Goal: Information Seeking & Learning: Learn about a topic

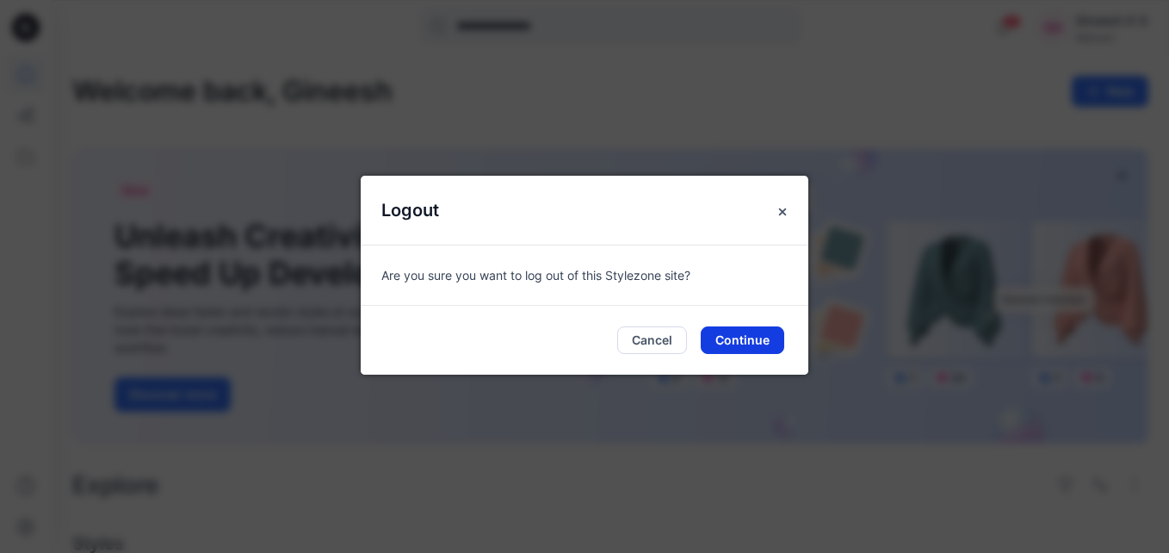
click at [722, 331] on button "Continue" at bounding box center [743, 340] width 84 height 28
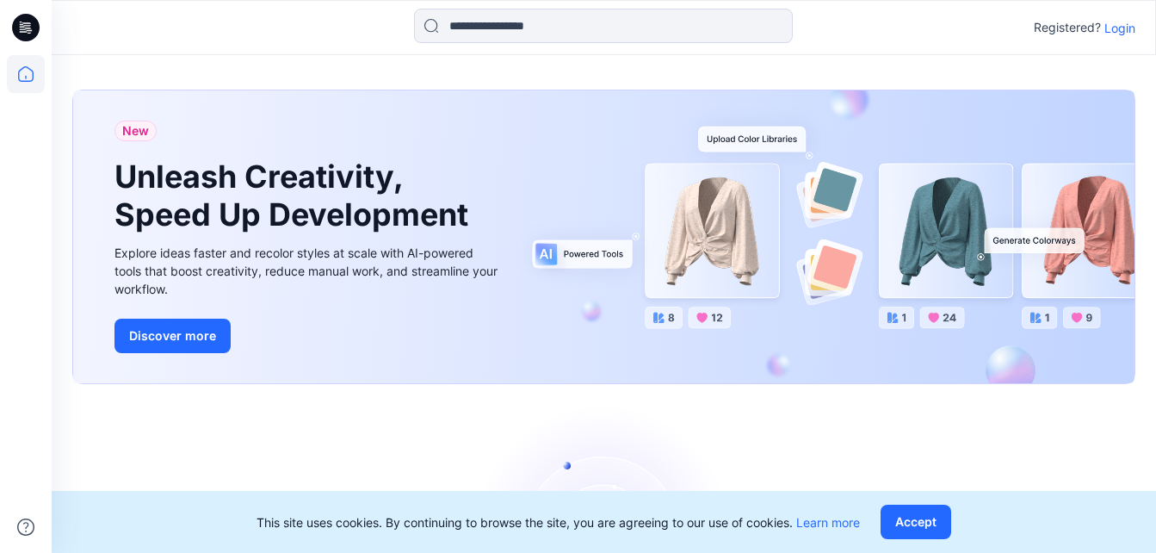
click at [1117, 32] on p "Login" at bounding box center [1120, 28] width 31 height 18
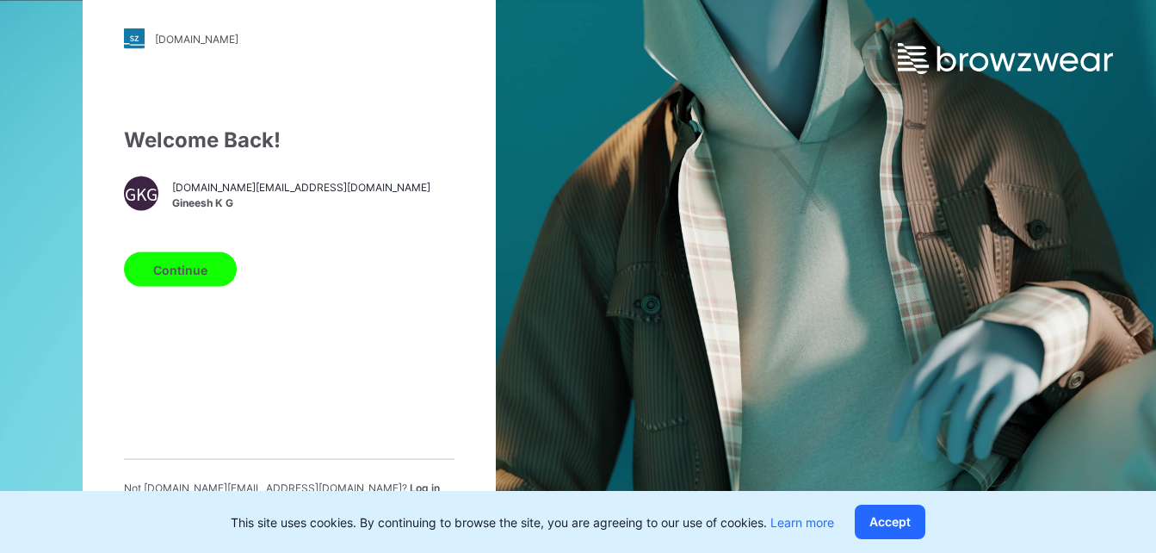
click at [410, 482] on span "Log in with different account" at bounding box center [282, 495] width 316 height 28
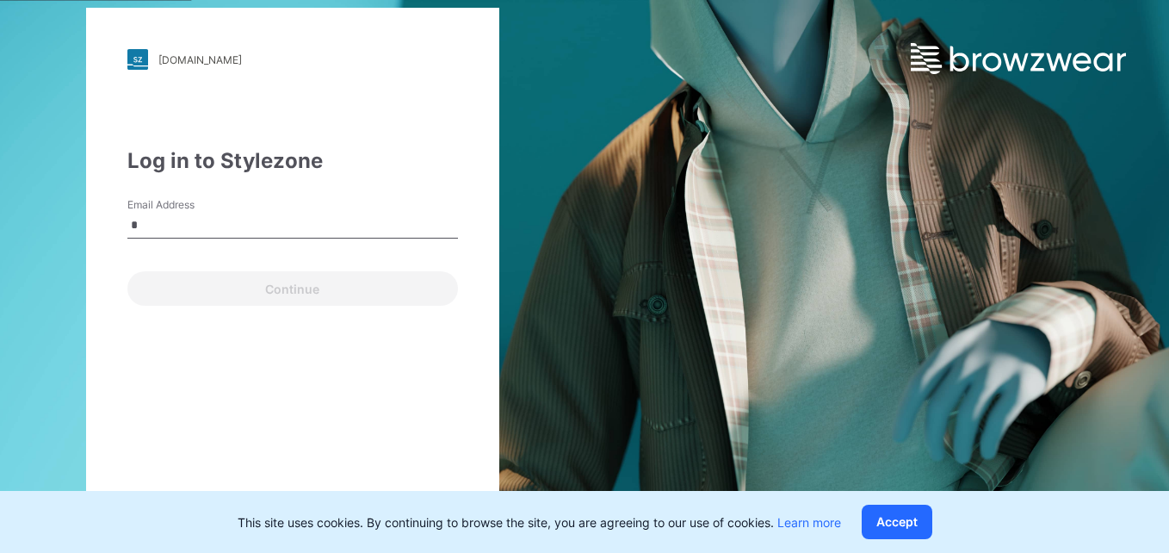
type input "**********"
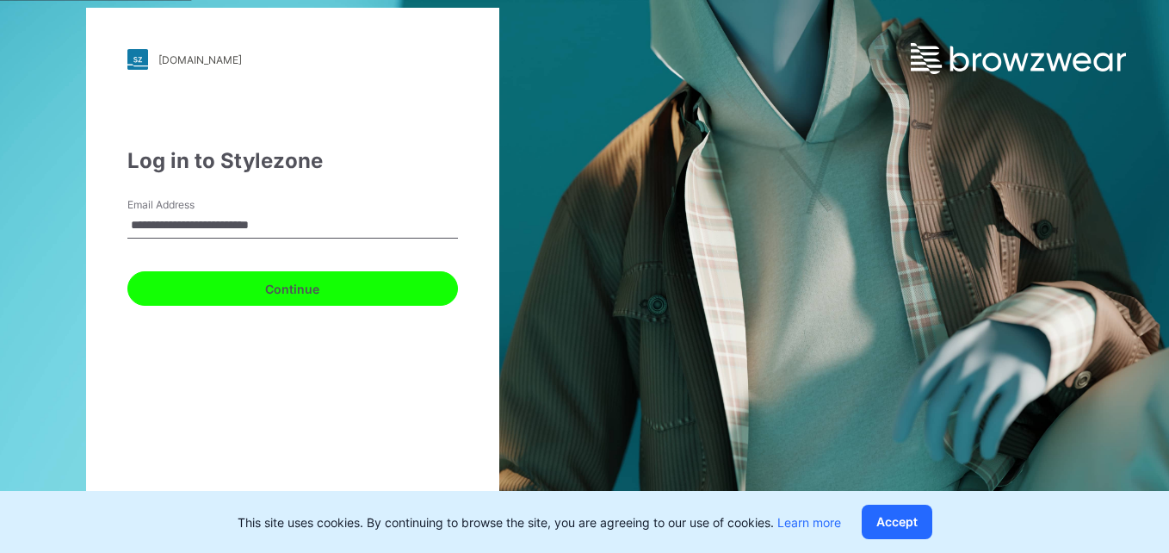
click at [243, 281] on button "Continue" at bounding box center [292, 288] width 331 height 34
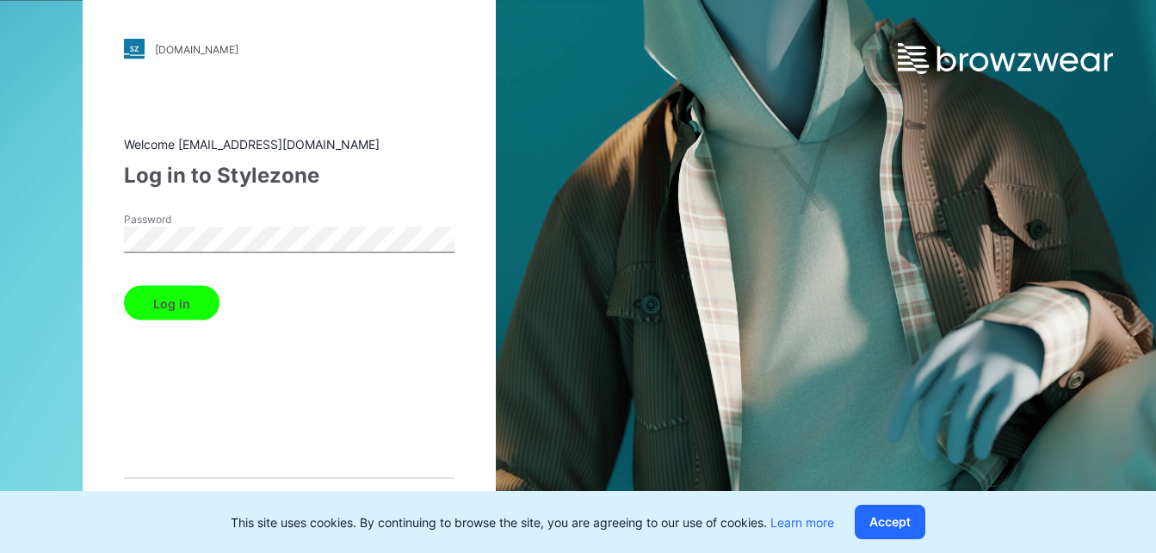
click at [173, 295] on button "Log in" at bounding box center [172, 303] width 96 height 34
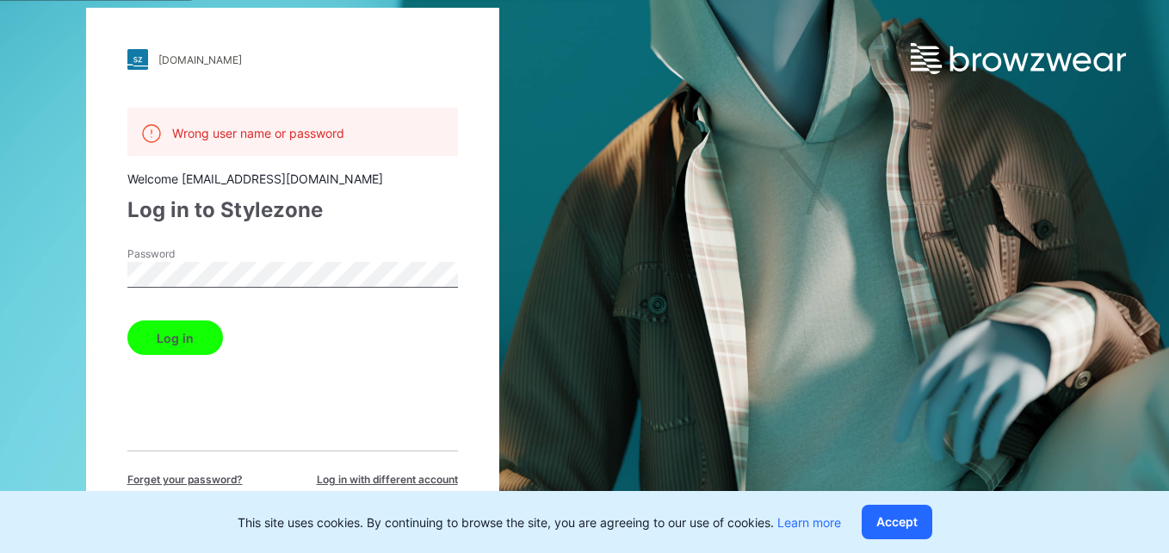
click at [173, 330] on button "Log in" at bounding box center [175, 337] width 96 height 34
click at [182, 345] on button "Log in" at bounding box center [175, 337] width 96 height 34
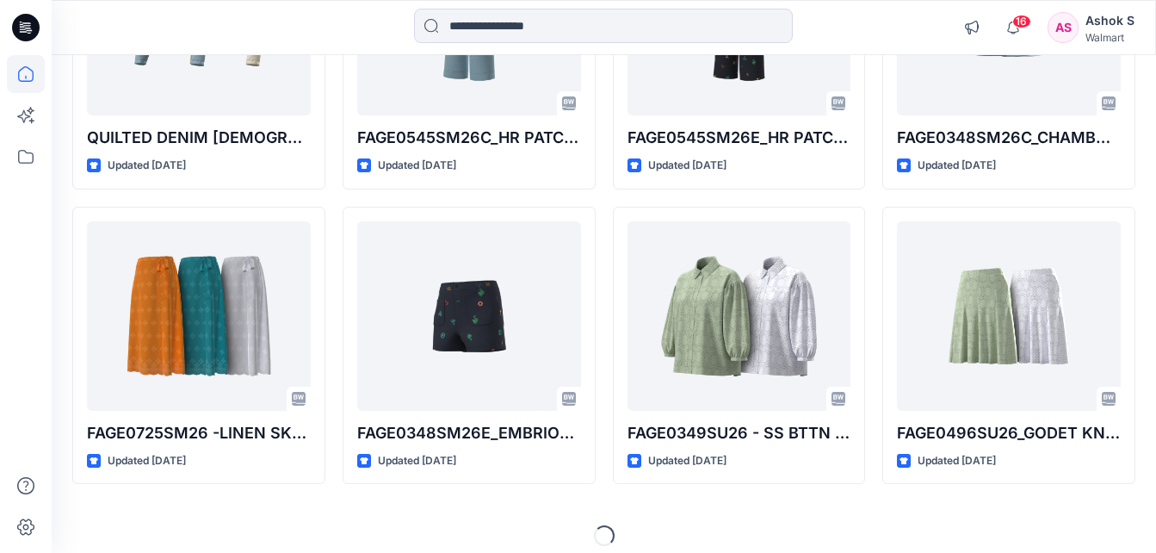
scroll to position [639, 0]
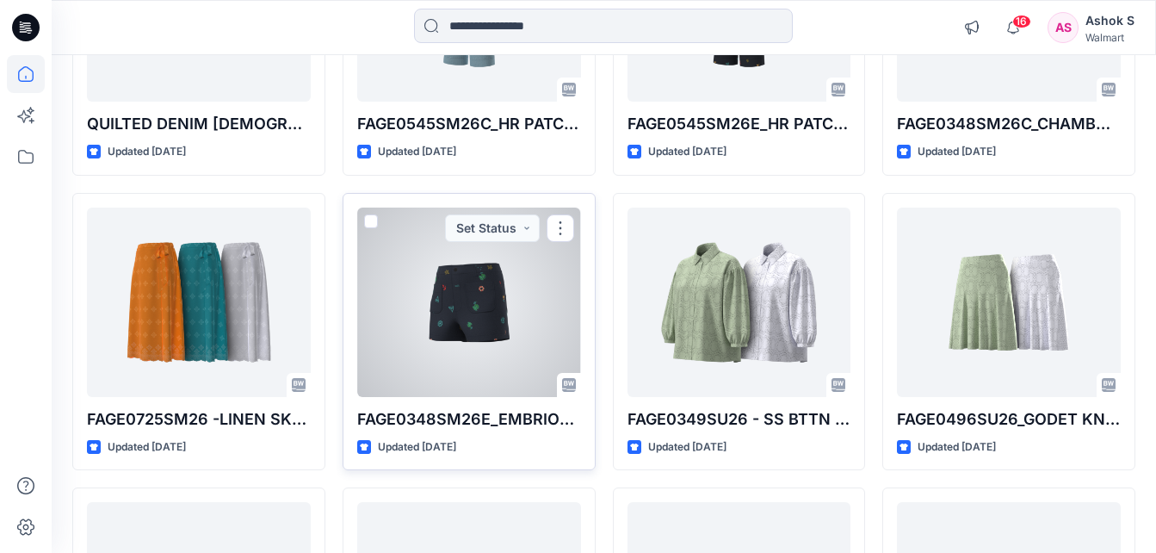
click at [443, 319] on div at bounding box center [469, 301] width 224 height 189
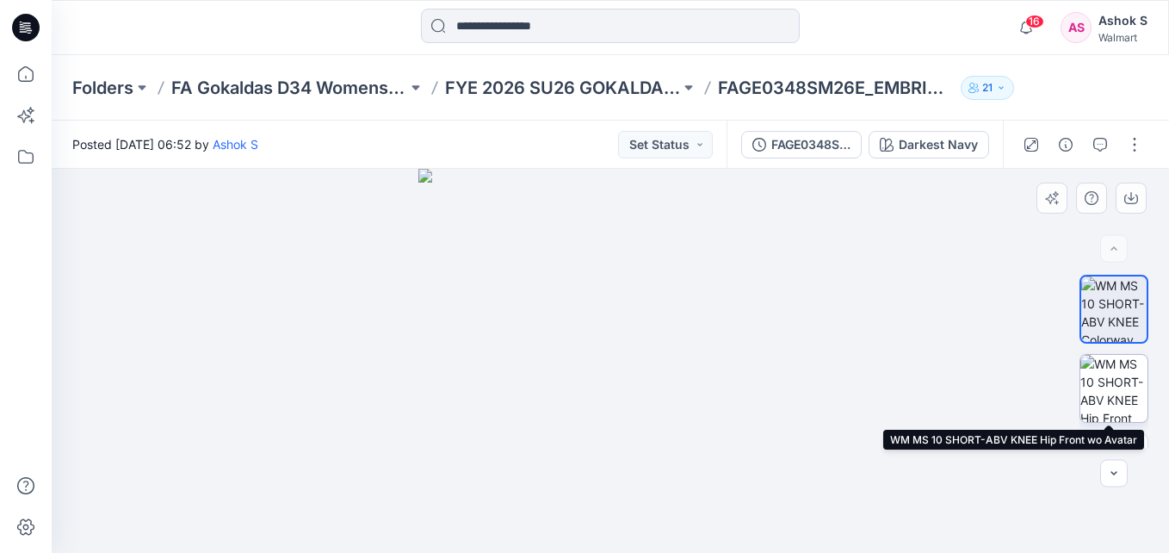
click at [1097, 386] on img at bounding box center [1114, 388] width 67 height 67
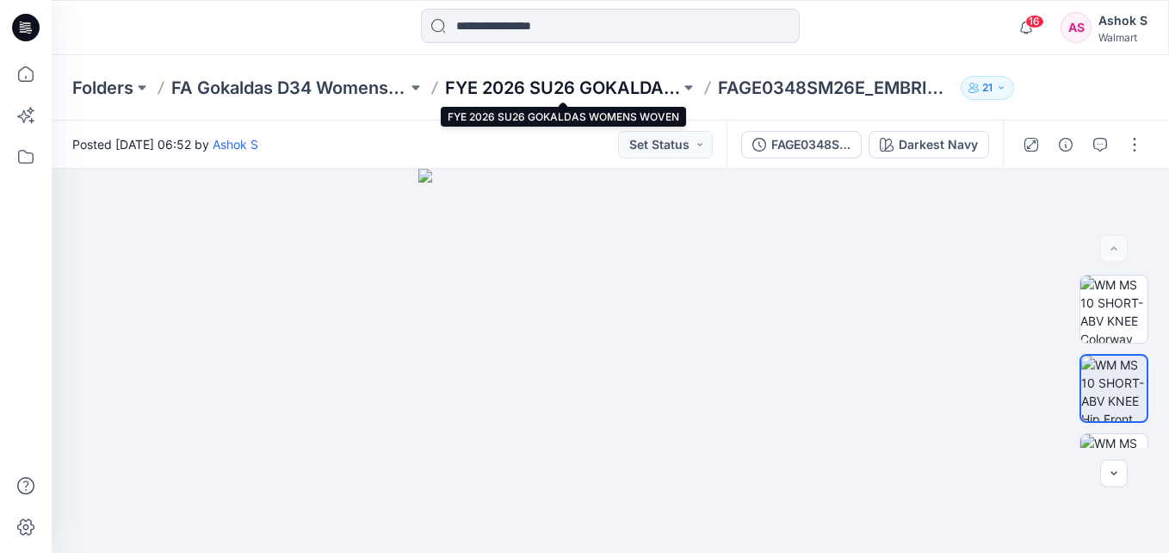
click at [556, 86] on p "FYE 2026 SU26 GOKALDAS WOMENS WOVEN" at bounding box center [563, 88] width 236 height 24
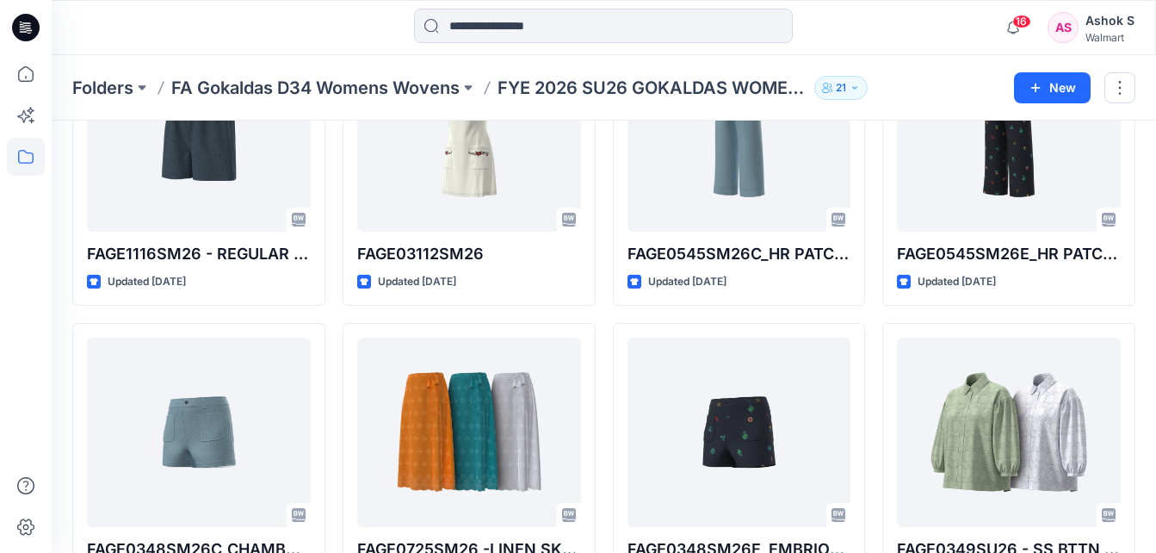
scroll to position [169, 0]
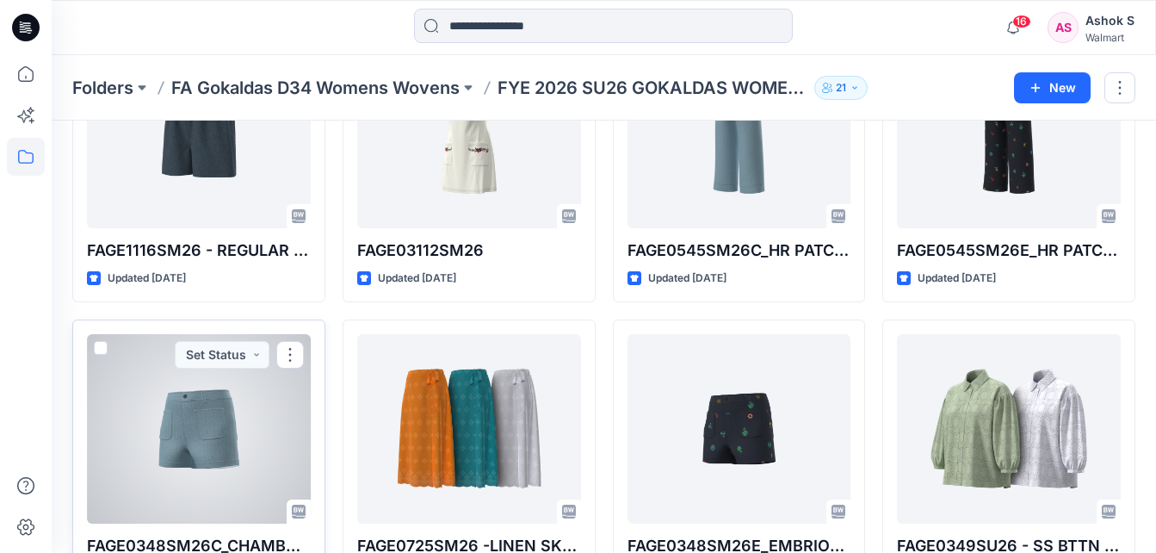
click at [152, 406] on div at bounding box center [199, 428] width 224 height 189
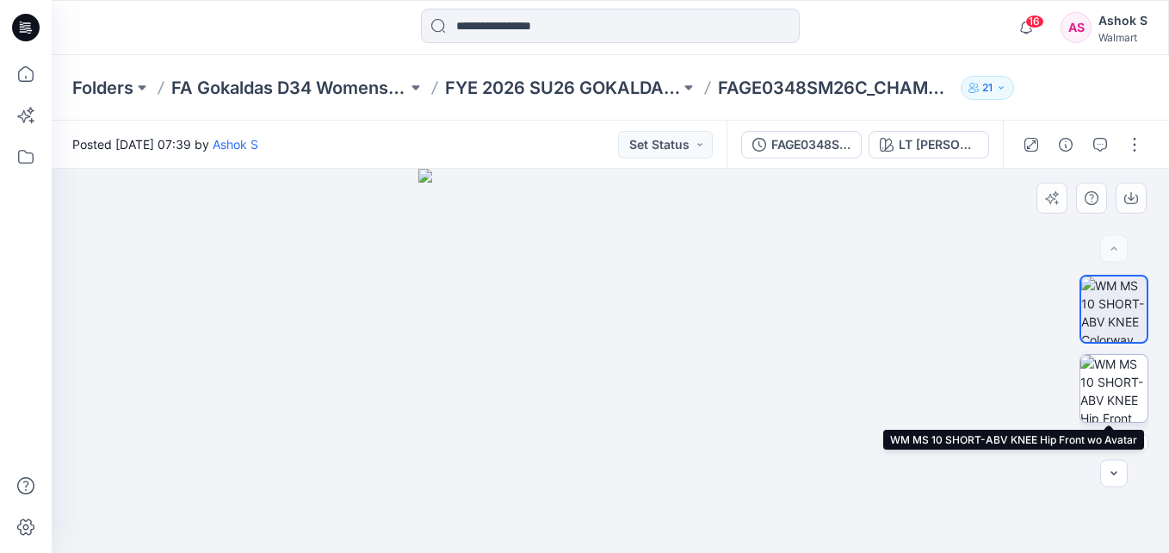
click at [1107, 378] on img at bounding box center [1114, 388] width 67 height 67
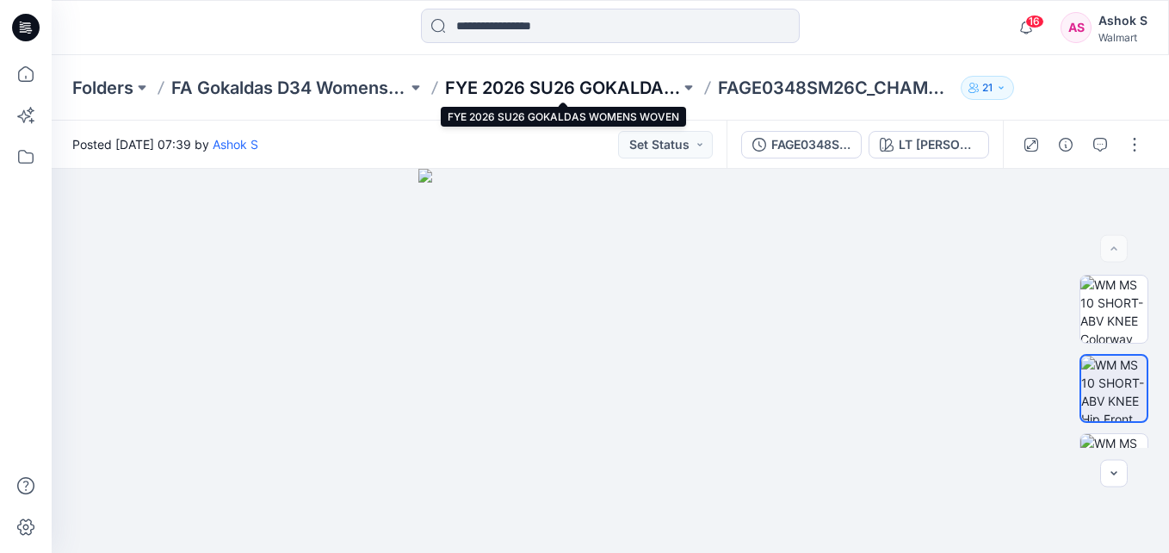
click at [576, 76] on p "FYE 2026 SU26 GOKALDAS WOMENS WOVEN" at bounding box center [563, 88] width 236 height 24
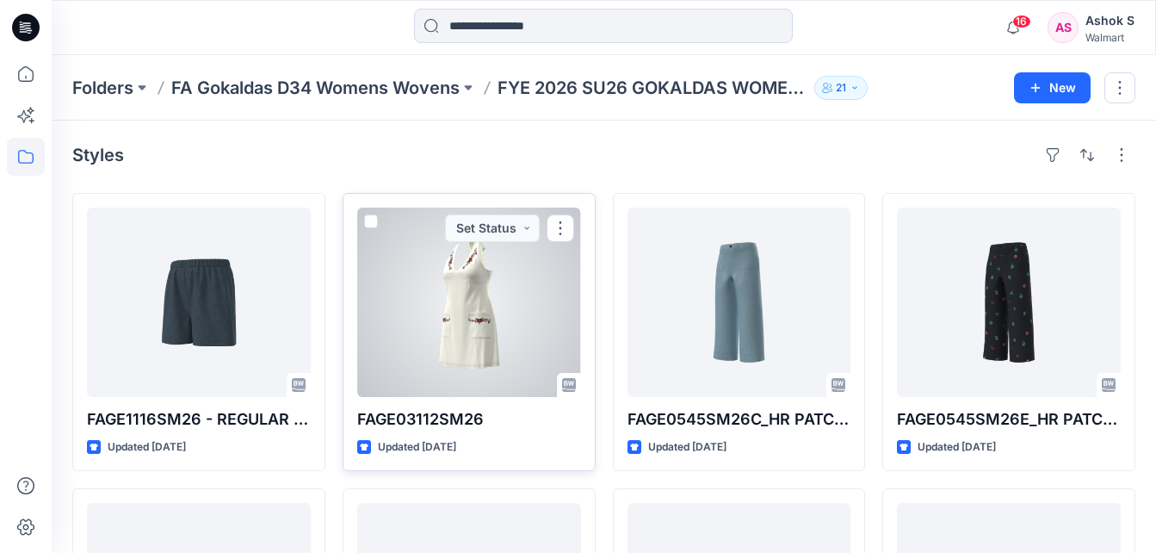
click at [420, 285] on div at bounding box center [469, 301] width 224 height 189
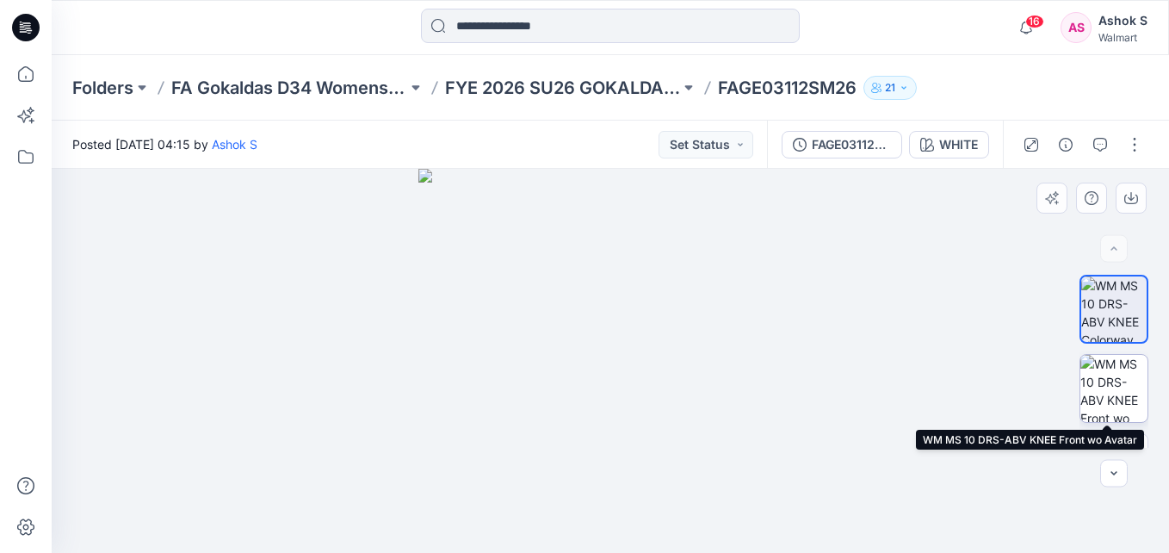
click at [1124, 393] on img at bounding box center [1114, 388] width 67 height 67
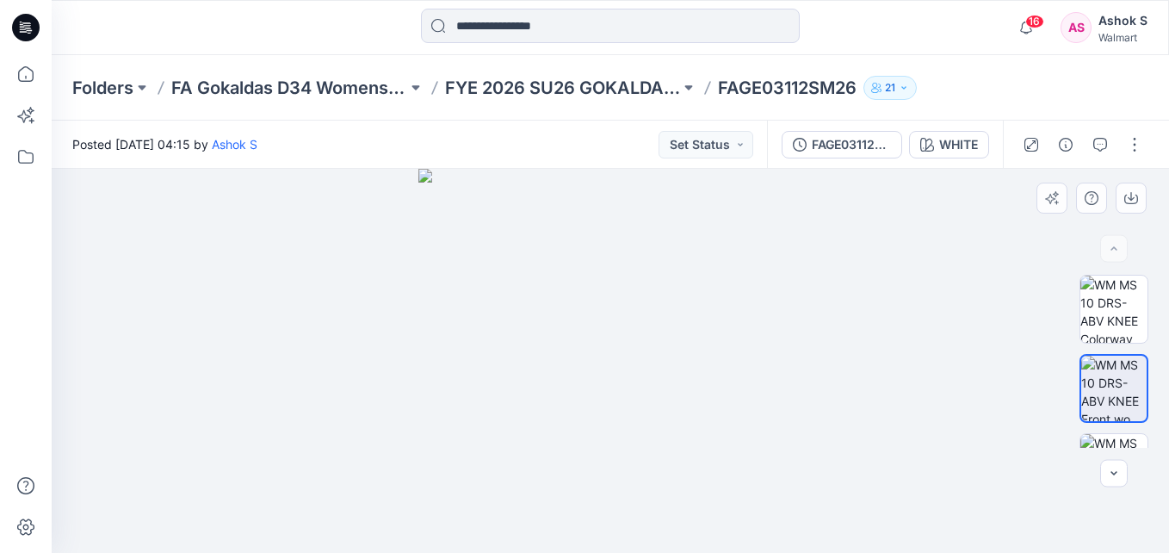
click at [771, 382] on img at bounding box center [610, 361] width 384 height 384
click at [787, 339] on img at bounding box center [610, 361] width 384 height 384
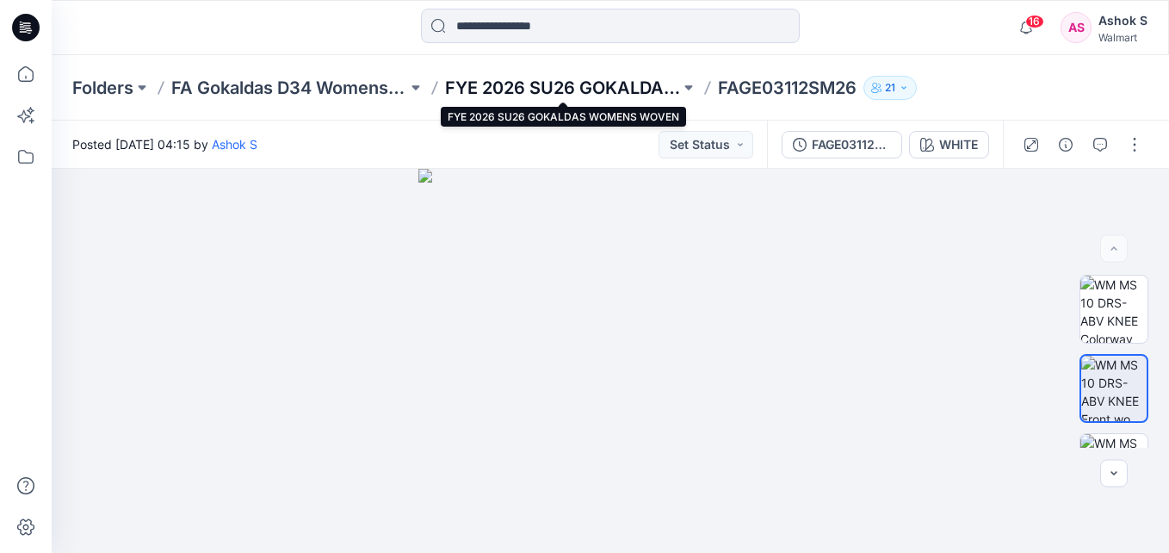
click at [570, 79] on p "FYE 2026 SU26 GOKALDAS WOMENS WOVEN" at bounding box center [563, 88] width 236 height 24
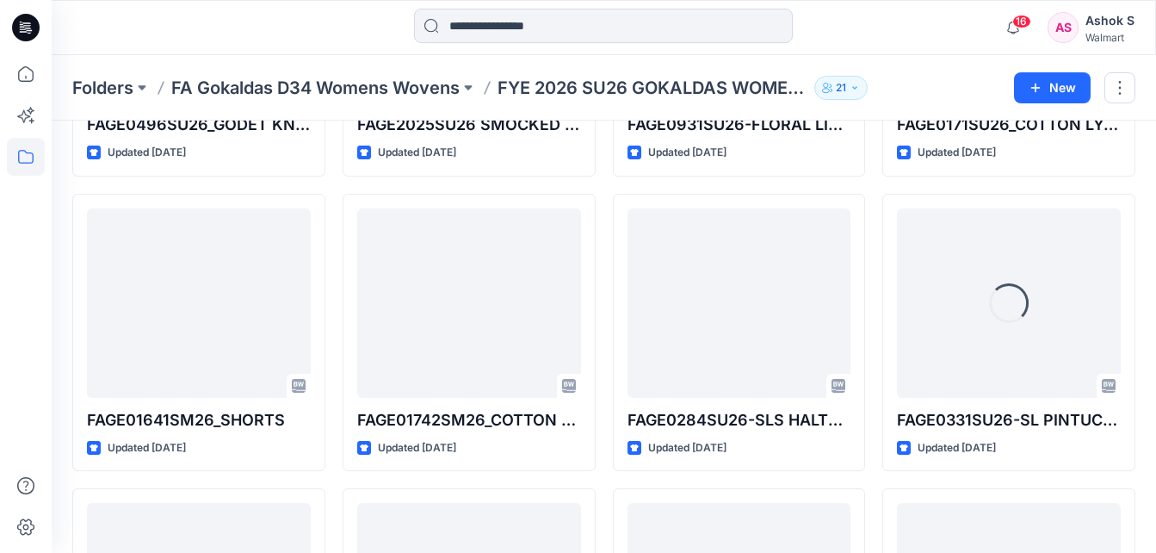
scroll to position [895, 0]
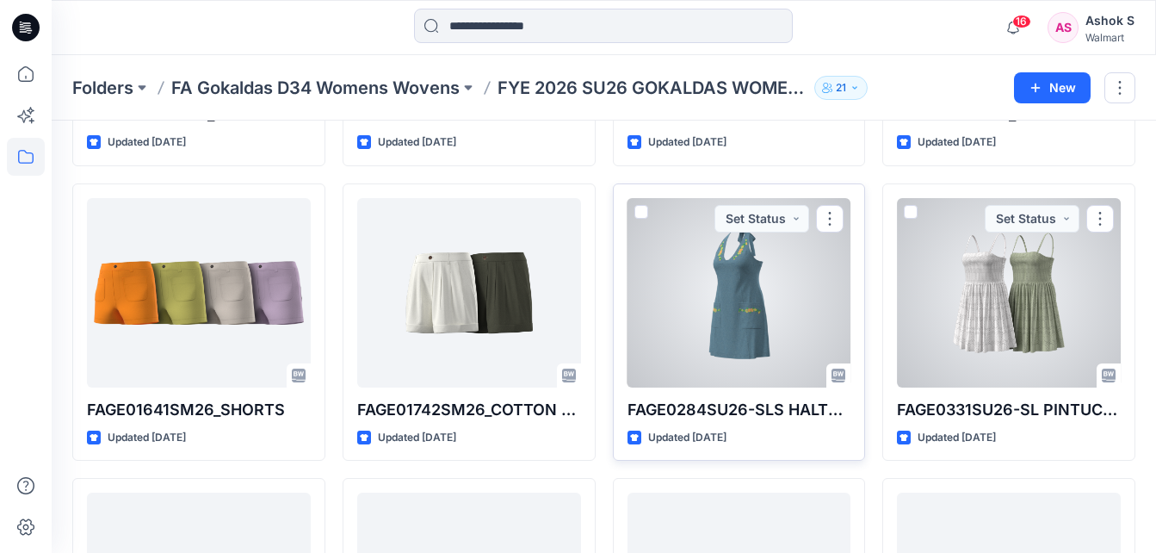
click at [629, 258] on div at bounding box center [740, 292] width 224 height 189
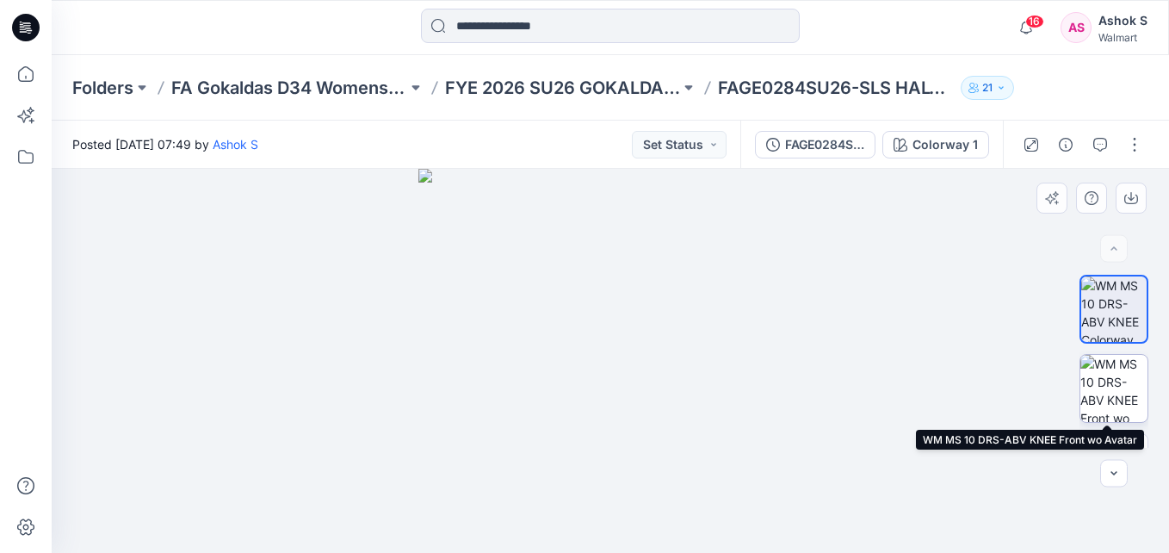
click at [1113, 383] on img at bounding box center [1114, 388] width 67 height 67
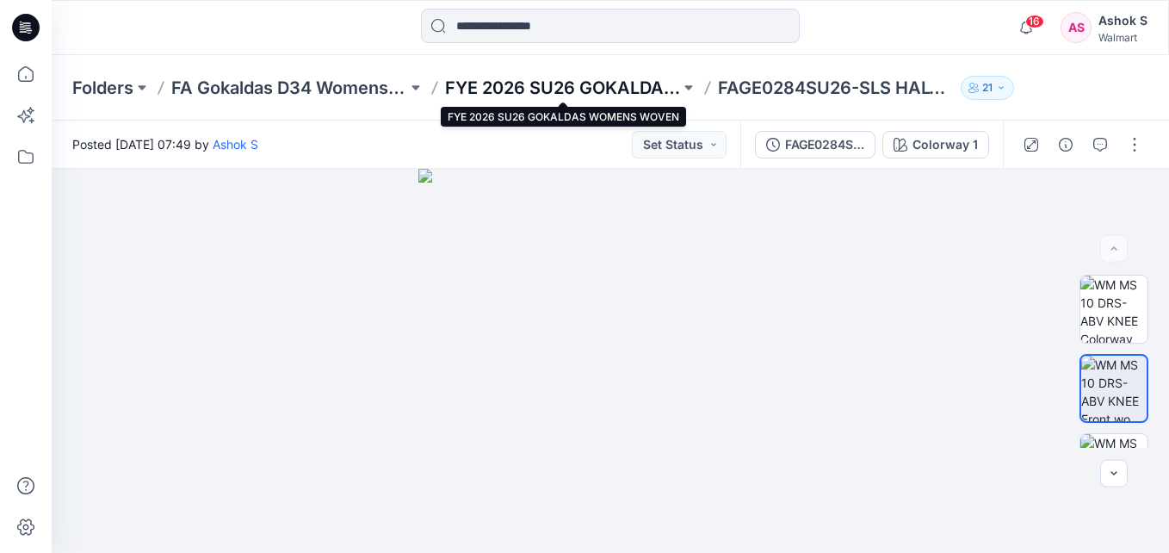
click at [582, 84] on p "FYE 2026 SU26 GOKALDAS WOMENS WOVEN" at bounding box center [563, 88] width 236 height 24
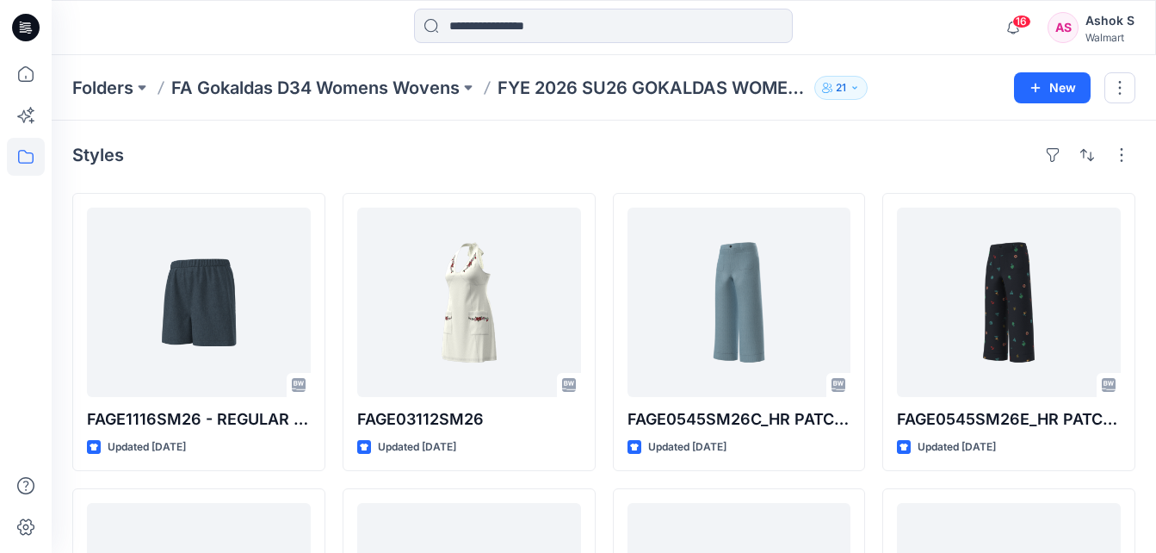
scroll to position [34, 0]
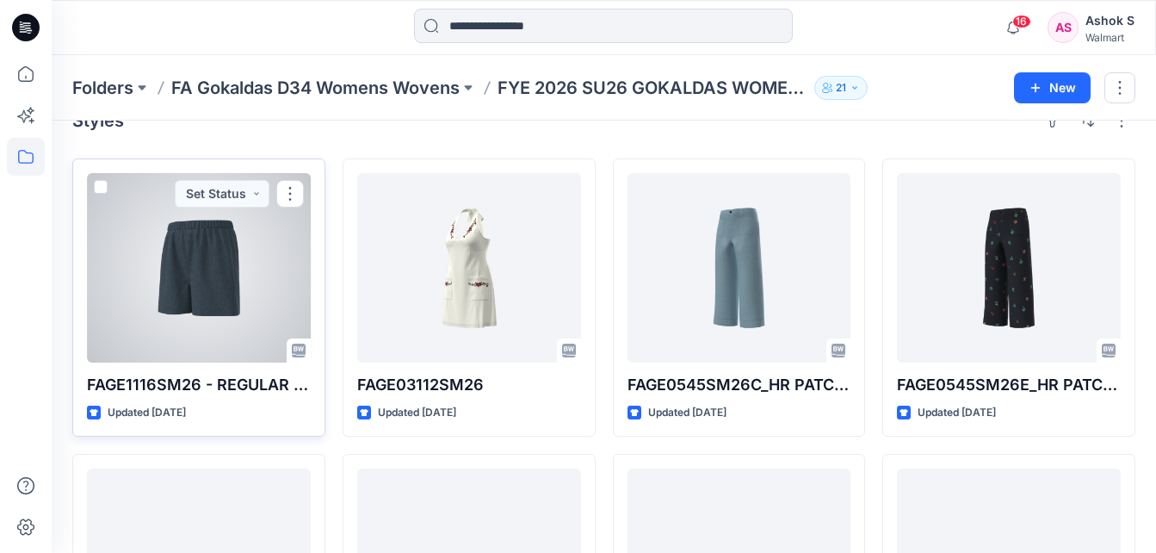
click at [220, 231] on div at bounding box center [199, 267] width 224 height 189
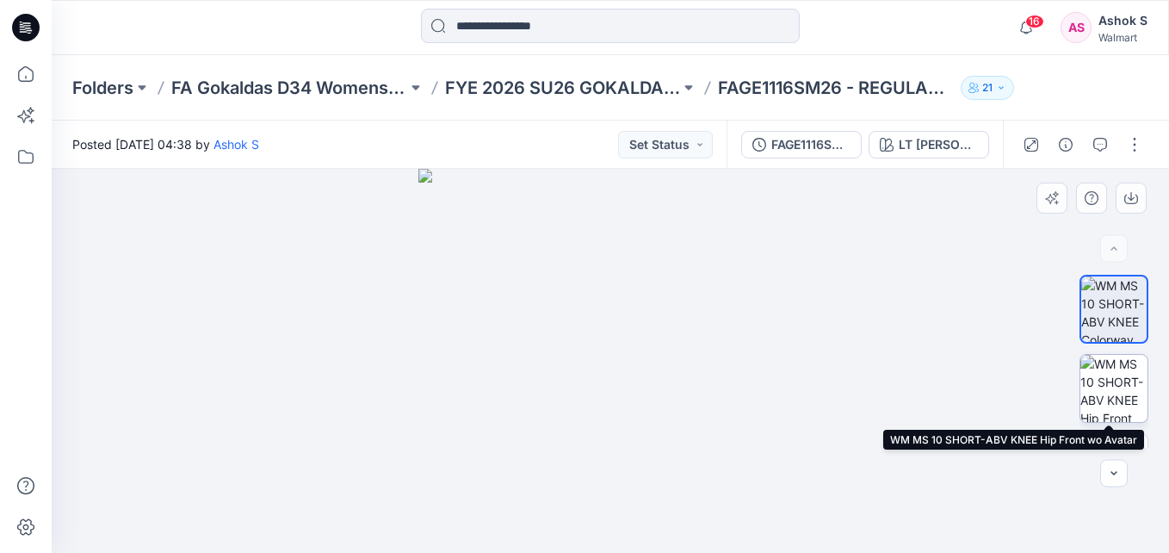
click at [1121, 381] on img at bounding box center [1114, 388] width 67 height 67
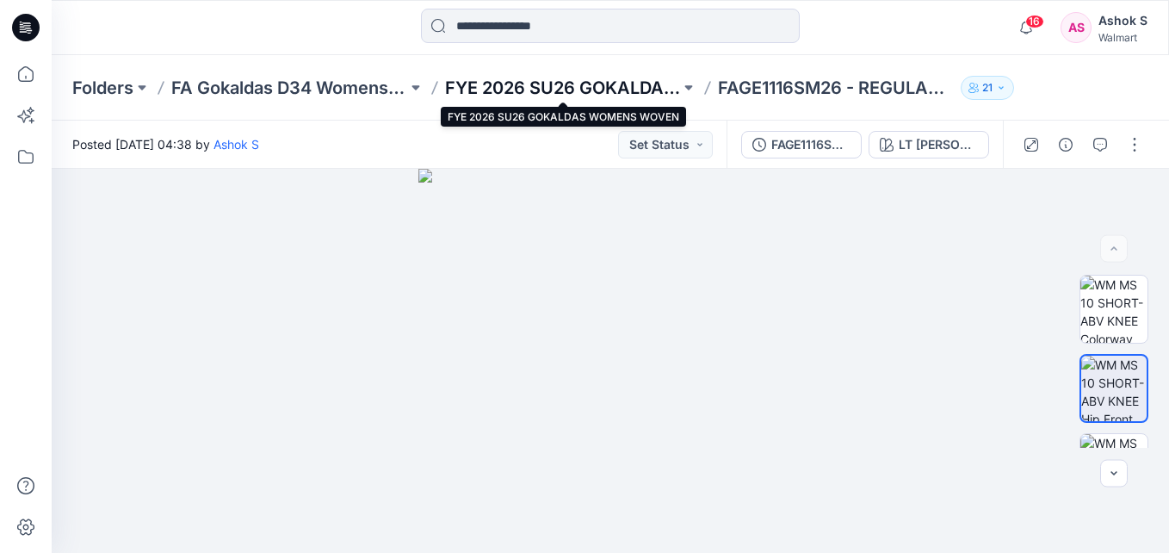
click at [602, 79] on p "FYE 2026 SU26 GOKALDAS WOMENS WOVEN" at bounding box center [563, 88] width 236 height 24
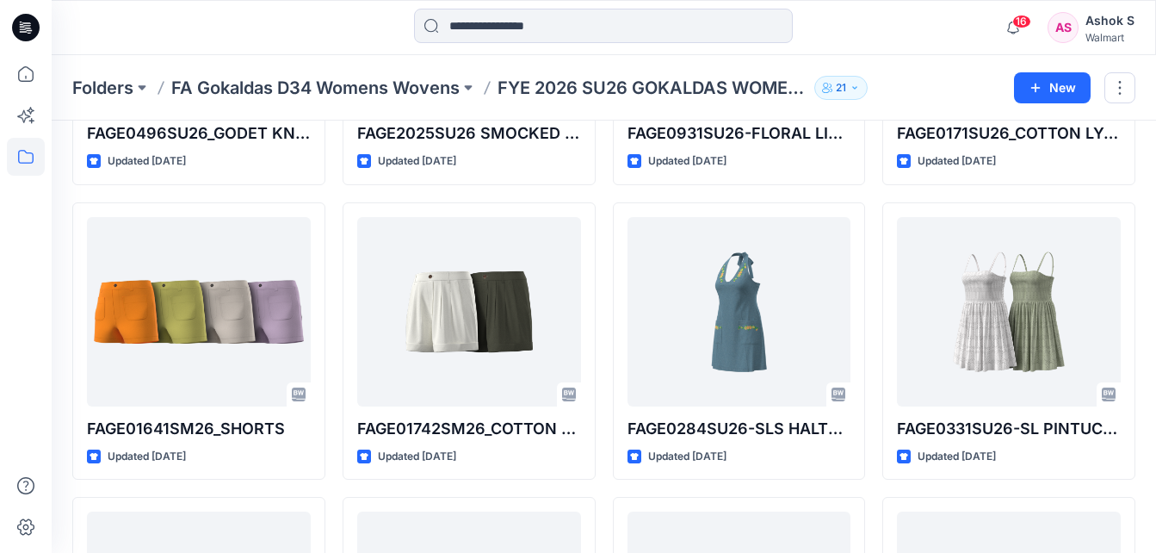
scroll to position [895, 0]
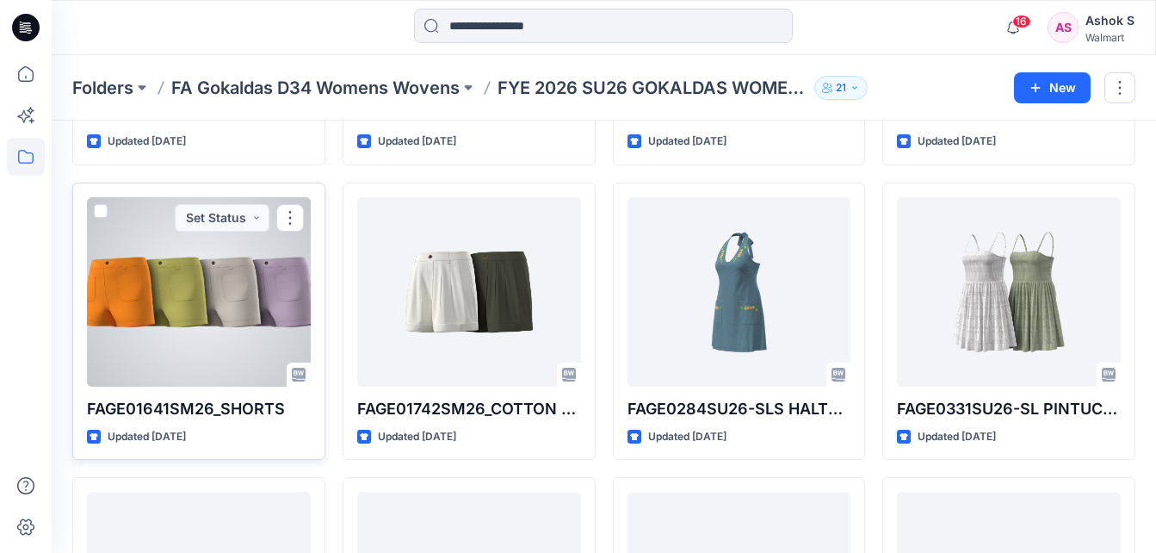
click at [180, 316] on div at bounding box center [199, 291] width 224 height 189
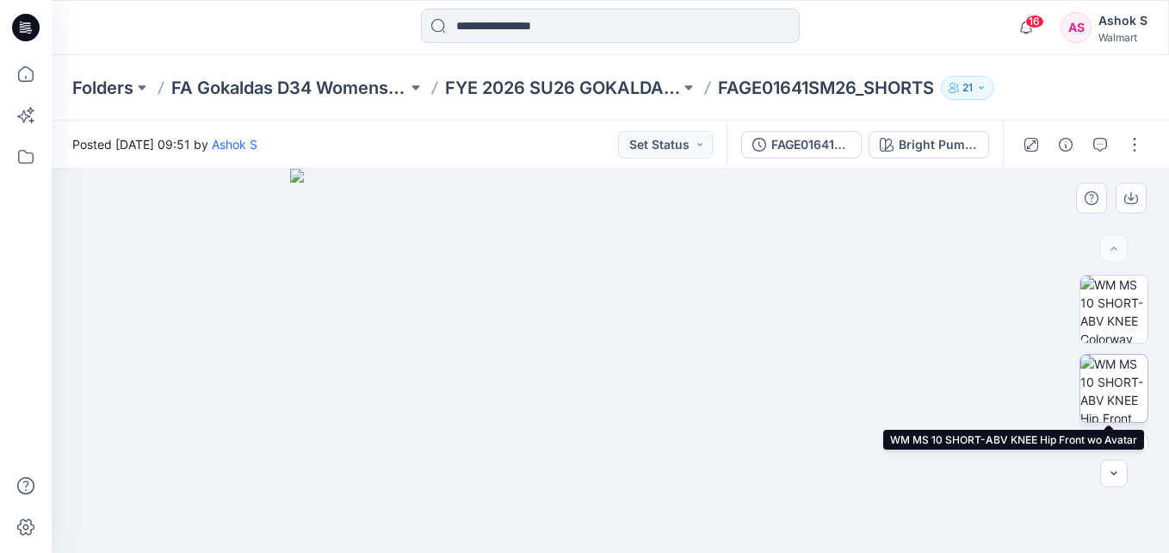
click at [1113, 382] on img at bounding box center [1114, 388] width 67 height 67
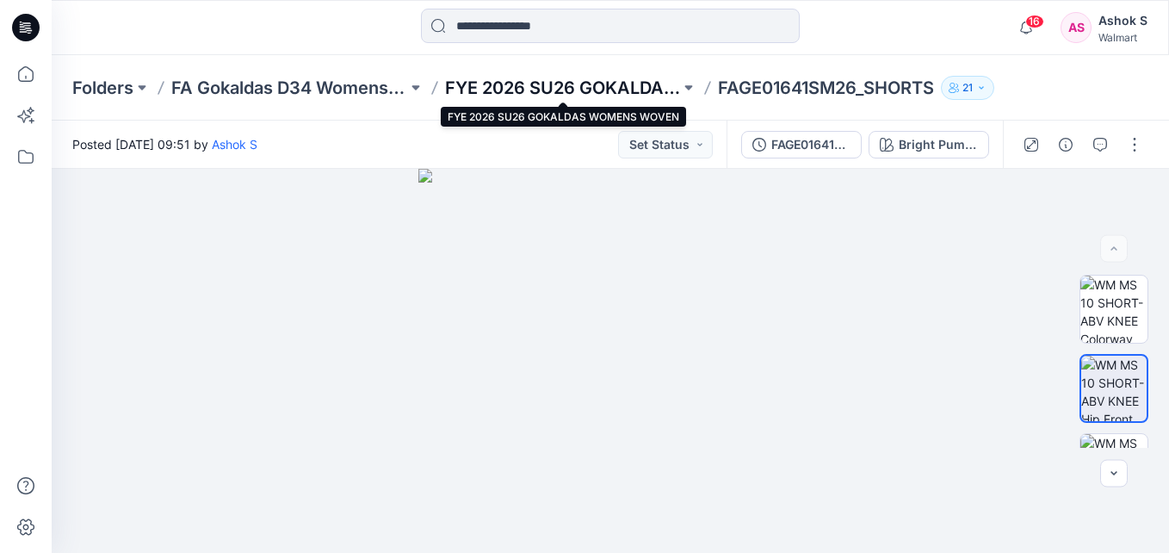
click at [559, 83] on p "FYE 2026 SU26 GOKALDAS WOMENS WOVEN" at bounding box center [563, 88] width 236 height 24
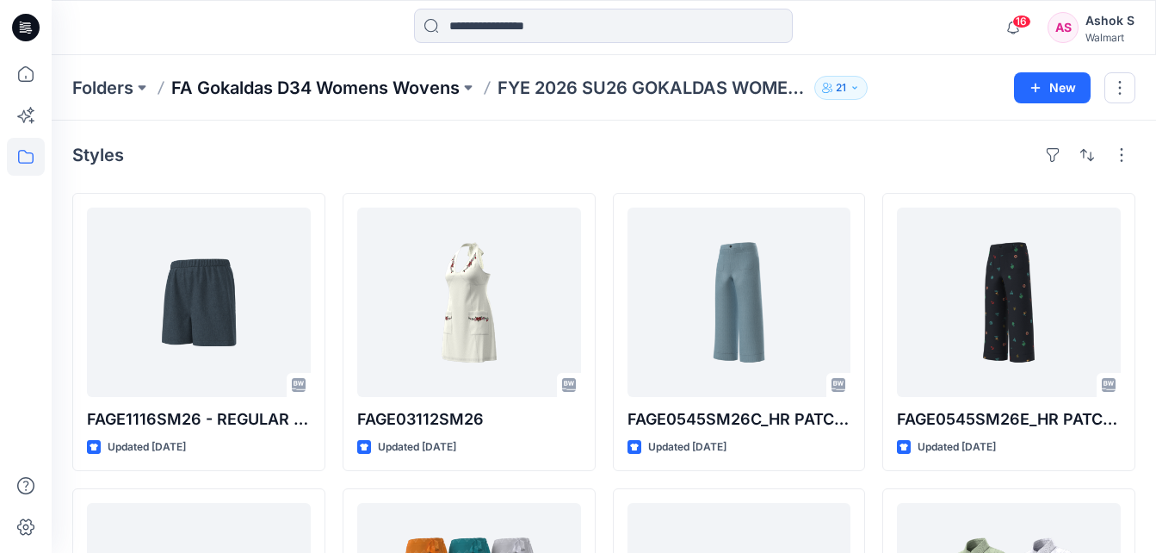
click at [395, 84] on p "FA Gokaldas D34 Womens Wovens" at bounding box center [315, 88] width 288 height 24
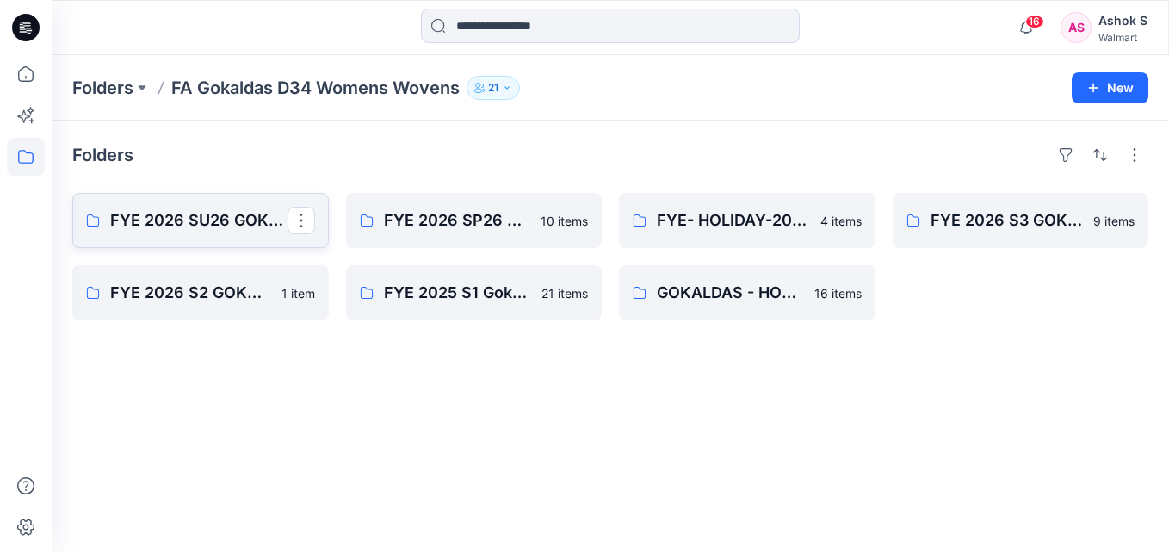
click at [208, 220] on p "FYE 2026 SU26 GOKALDAS WOMENS WOVEN" at bounding box center [198, 220] width 177 height 24
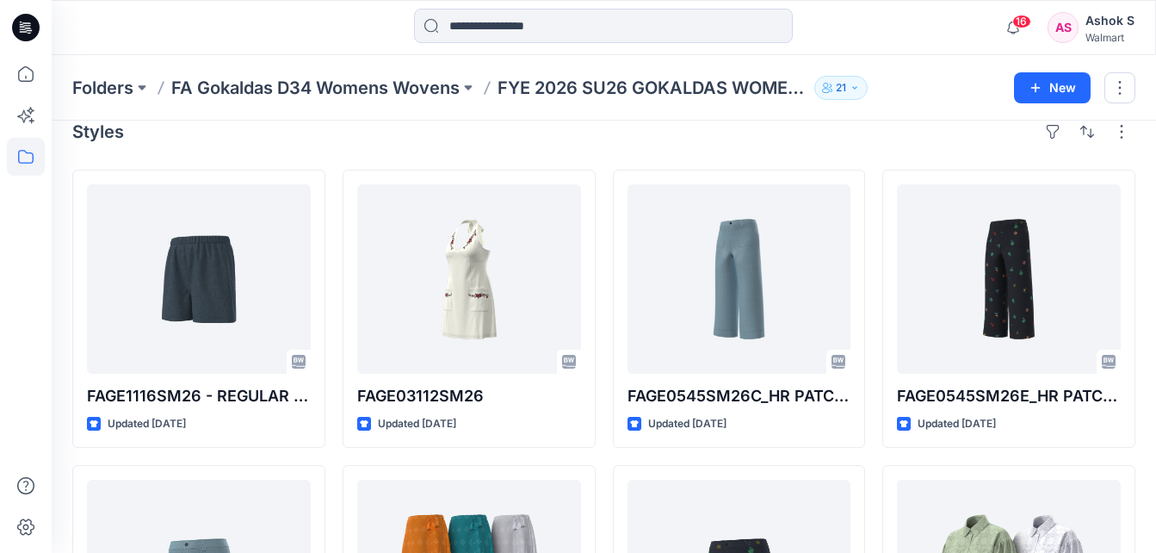
scroll to position [10, 0]
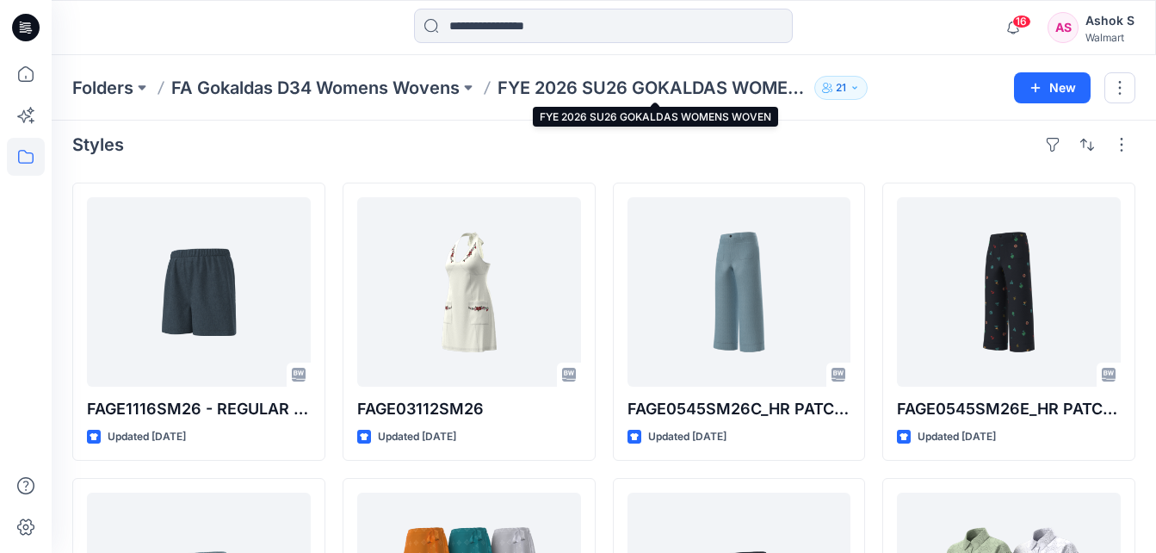
click at [576, 85] on p "FYE 2026 SU26 GOKALDAS WOMENS WOVEN" at bounding box center [653, 88] width 310 height 24
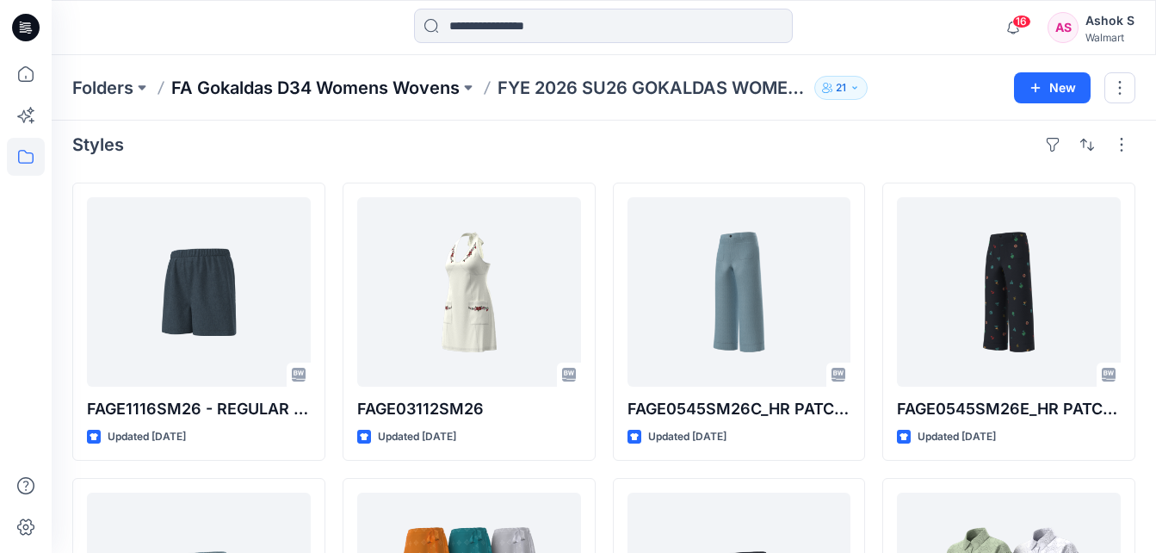
click at [373, 93] on p "FA Gokaldas D34 Womens Wovens" at bounding box center [315, 88] width 288 height 24
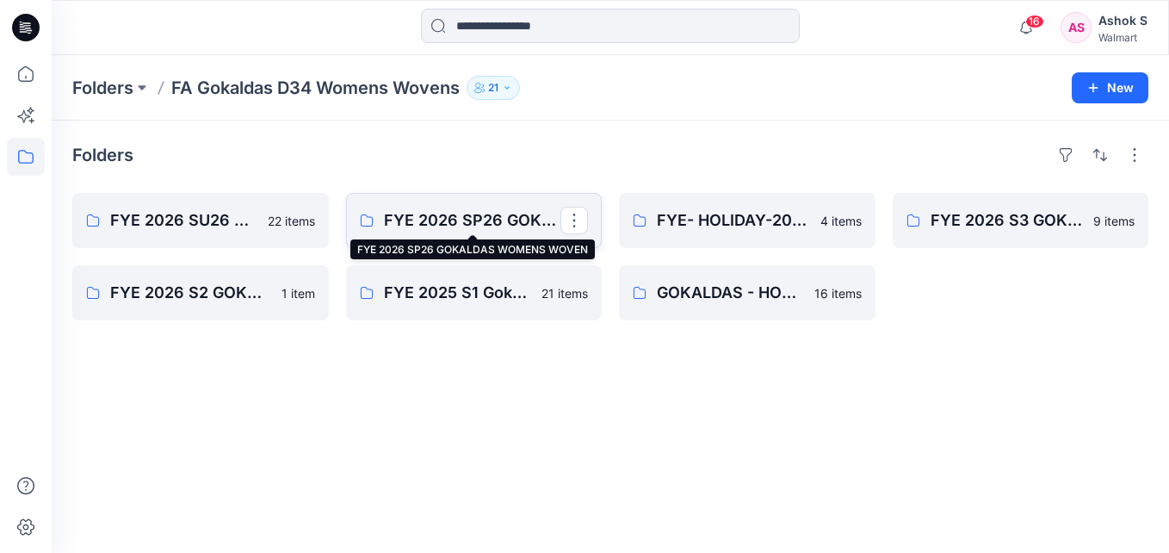
click at [479, 215] on p "FYE 2026 SP26 GOKALDAS WOMENS WOVEN" at bounding box center [472, 220] width 177 height 24
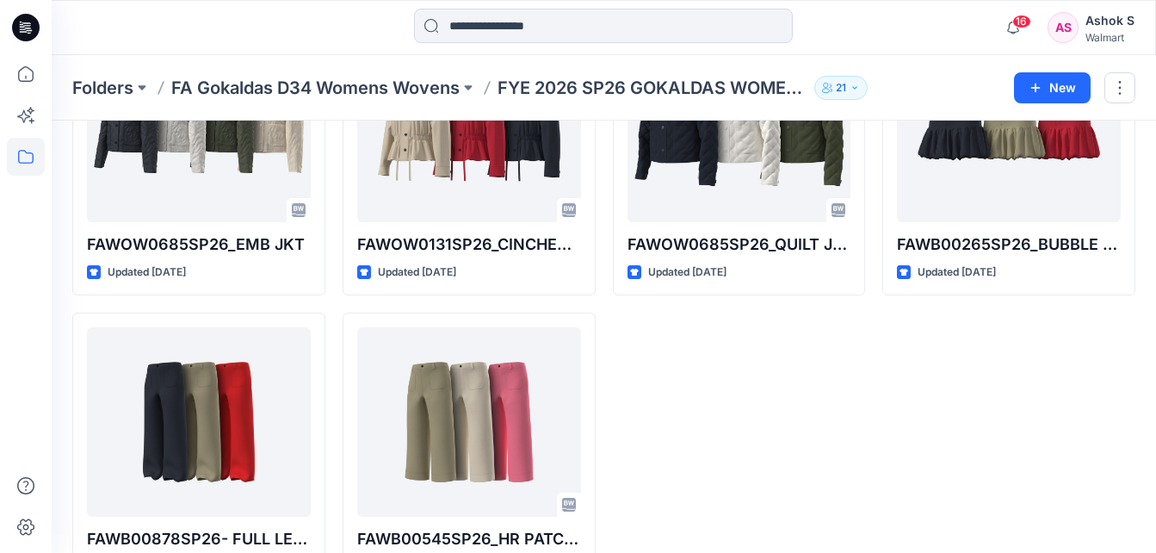
scroll to position [516, 0]
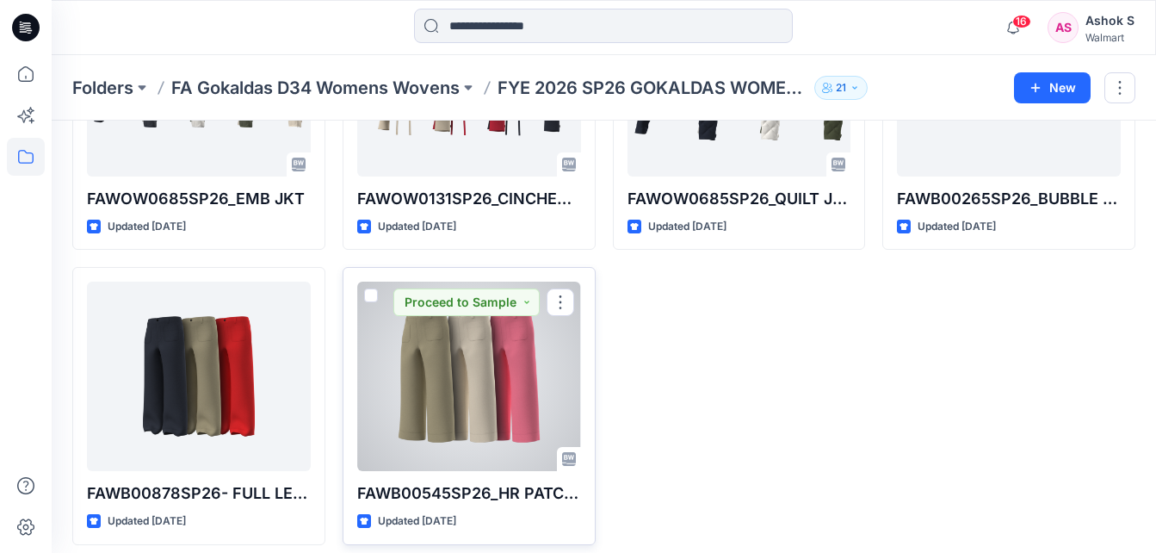
click at [399, 425] on div at bounding box center [469, 376] width 224 height 189
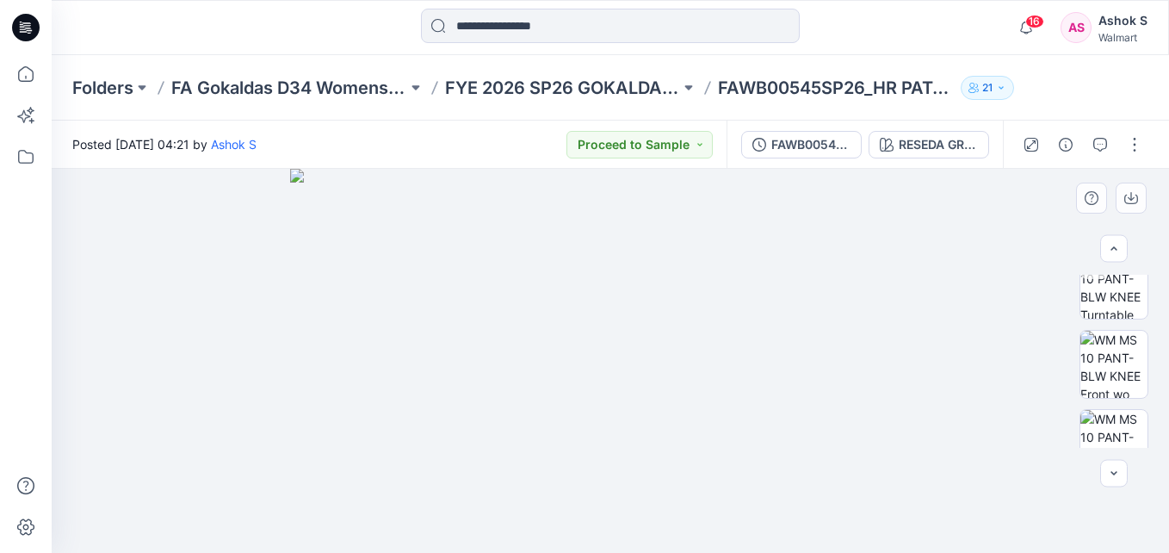
scroll to position [149, 0]
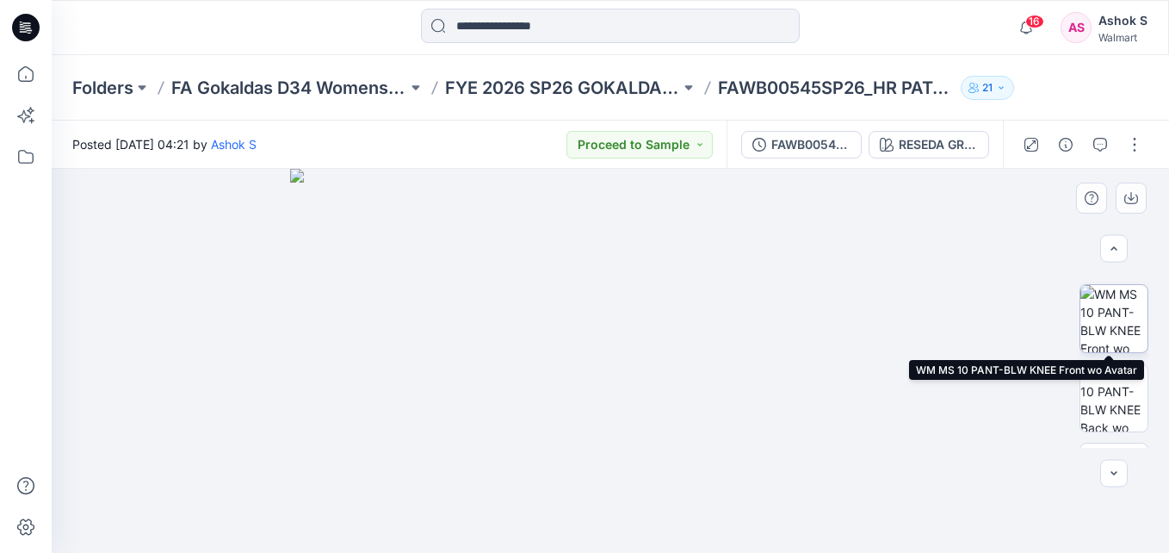
click at [1125, 319] on img at bounding box center [1114, 318] width 67 height 67
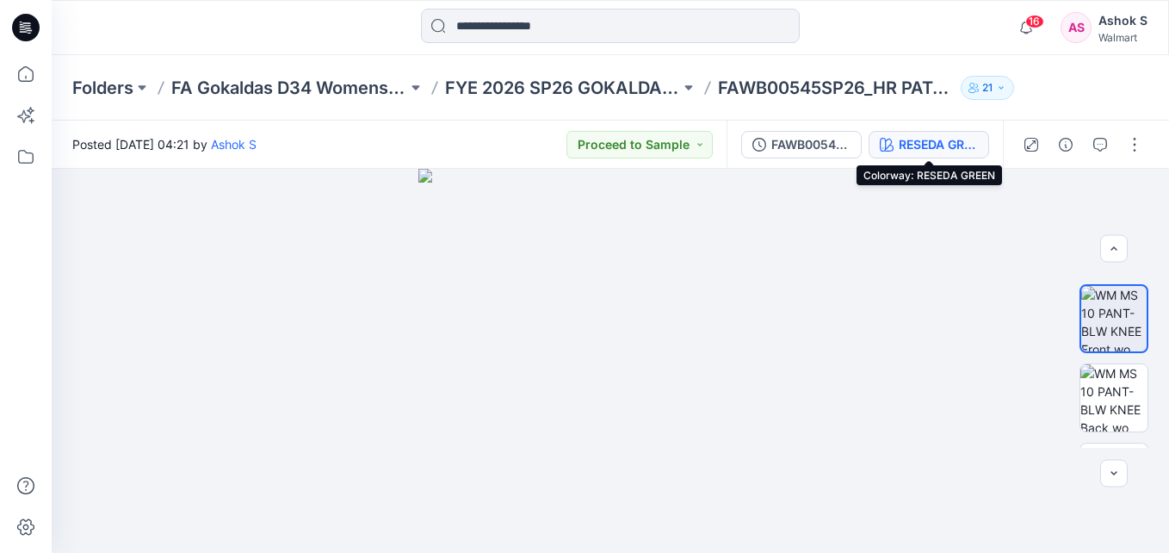
click at [957, 133] on button "RESEDA GREEN" at bounding box center [929, 145] width 121 height 28
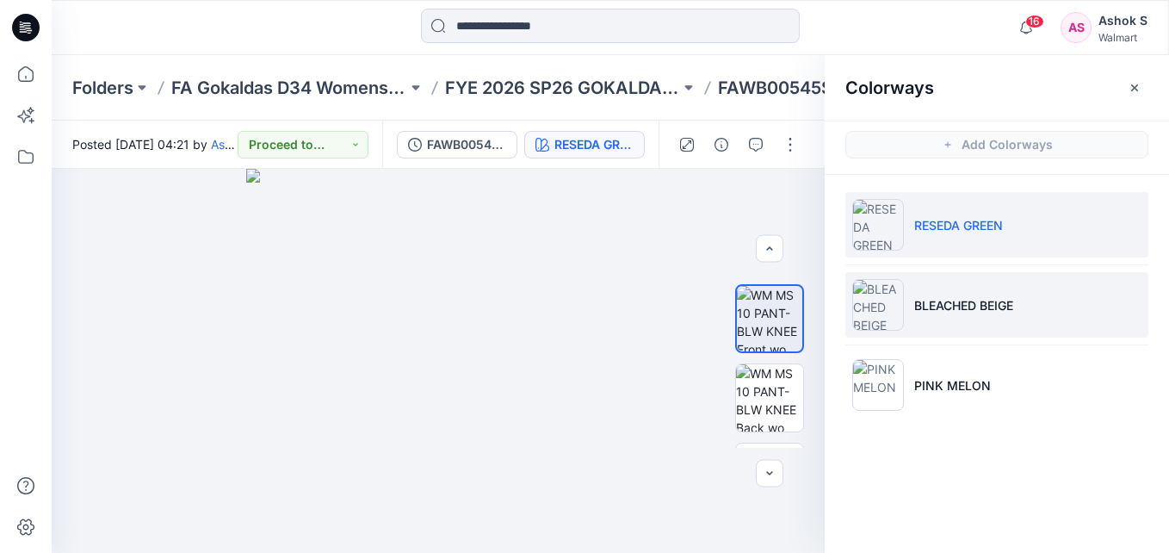
click at [965, 323] on li "BLEACHED BEIGE" at bounding box center [996, 304] width 303 height 65
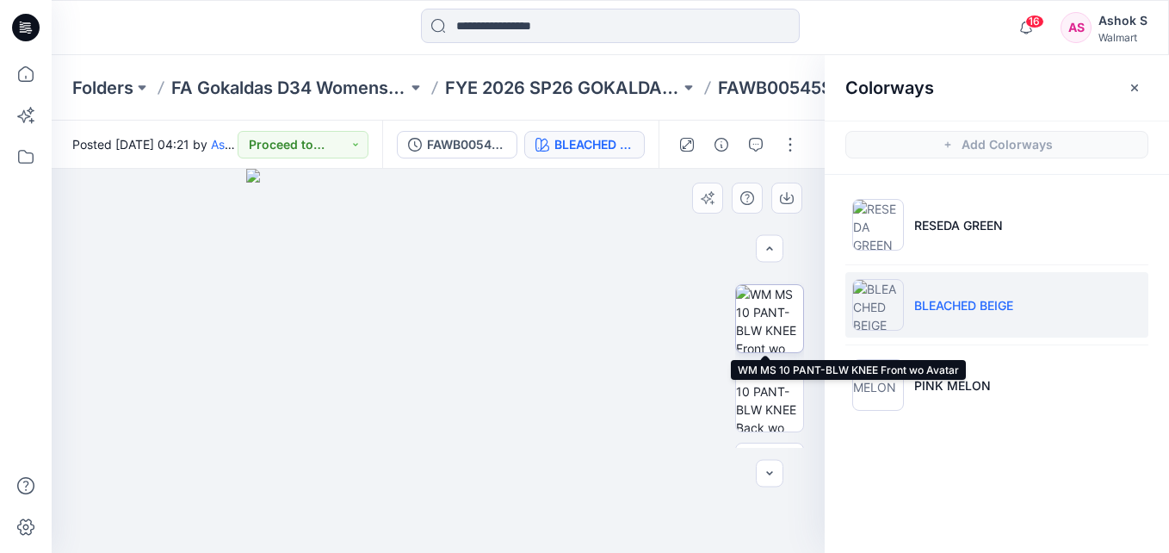
click at [776, 323] on img at bounding box center [769, 318] width 67 height 67
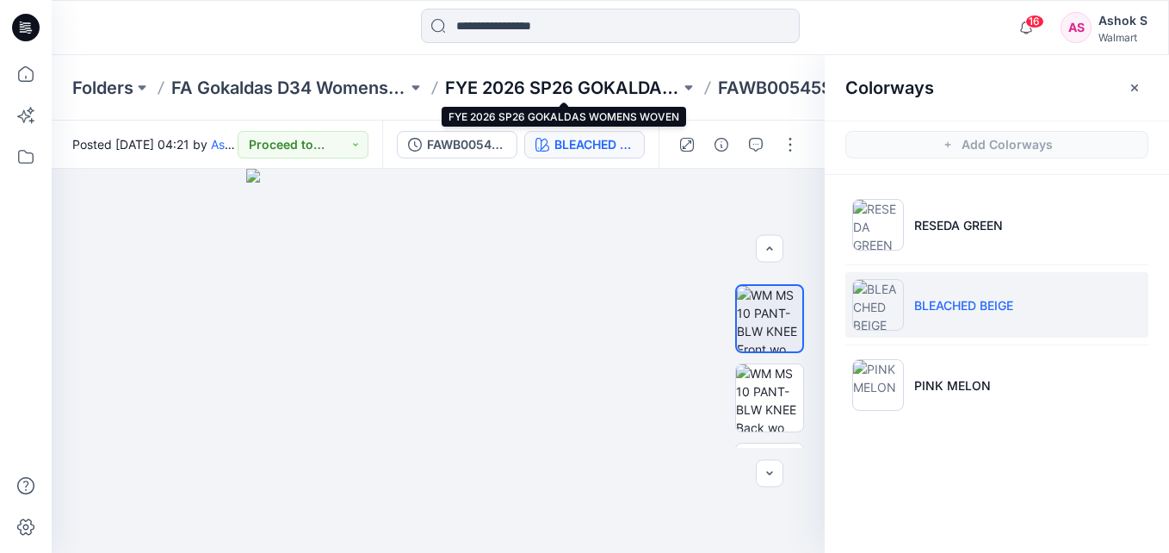
click at [541, 89] on p "FYE 2026 SP26 GOKALDAS WOMENS WOVEN" at bounding box center [563, 88] width 236 height 24
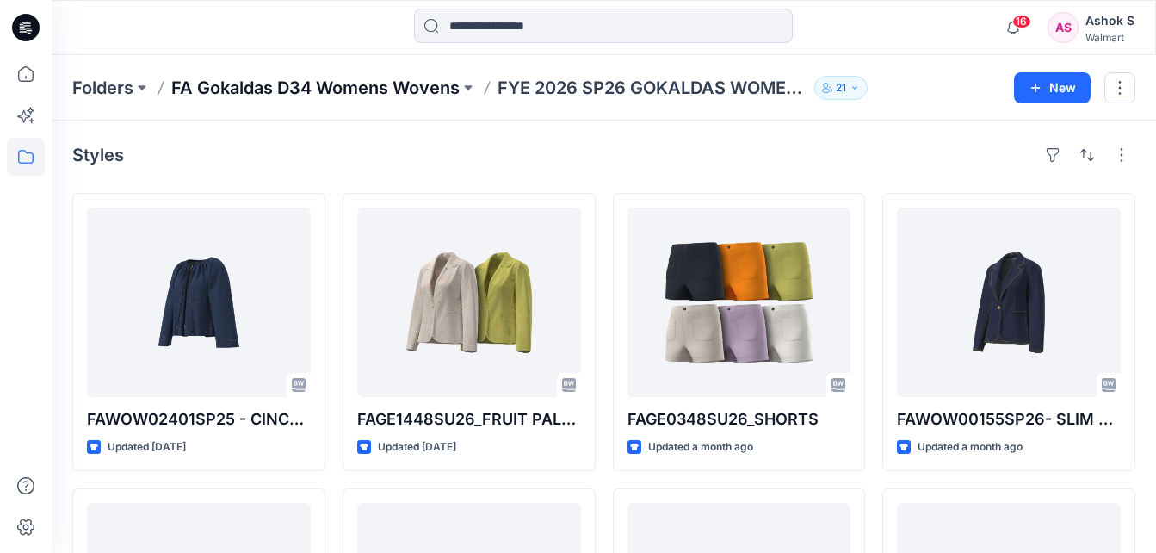
click at [321, 92] on p "FA Gokaldas D34 Womens Wovens" at bounding box center [315, 88] width 288 height 24
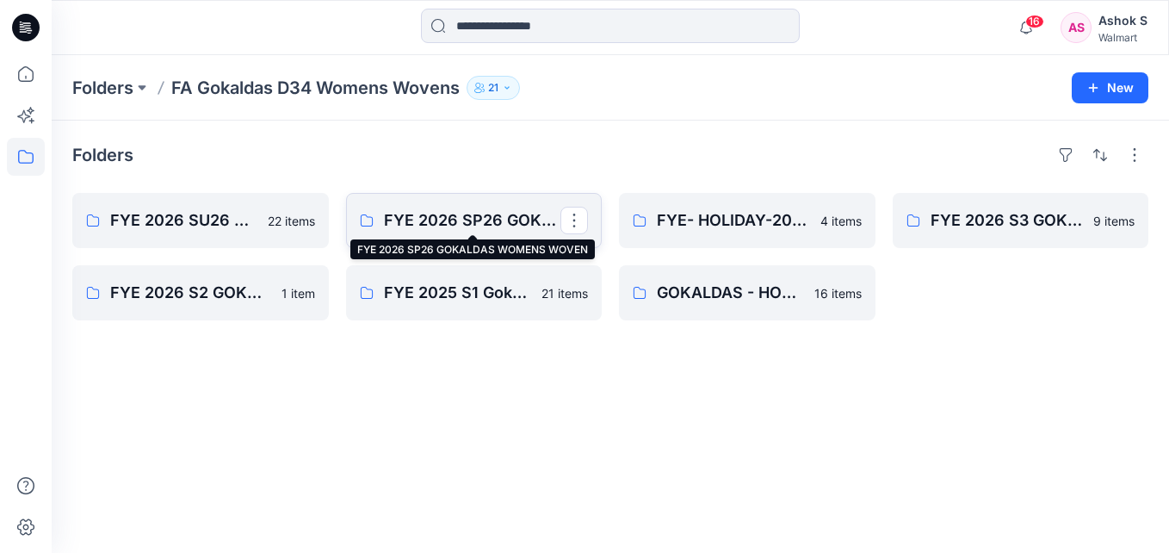
click at [424, 222] on p "FYE 2026 SP26 GOKALDAS WOMENS WOVEN" at bounding box center [472, 220] width 177 height 24
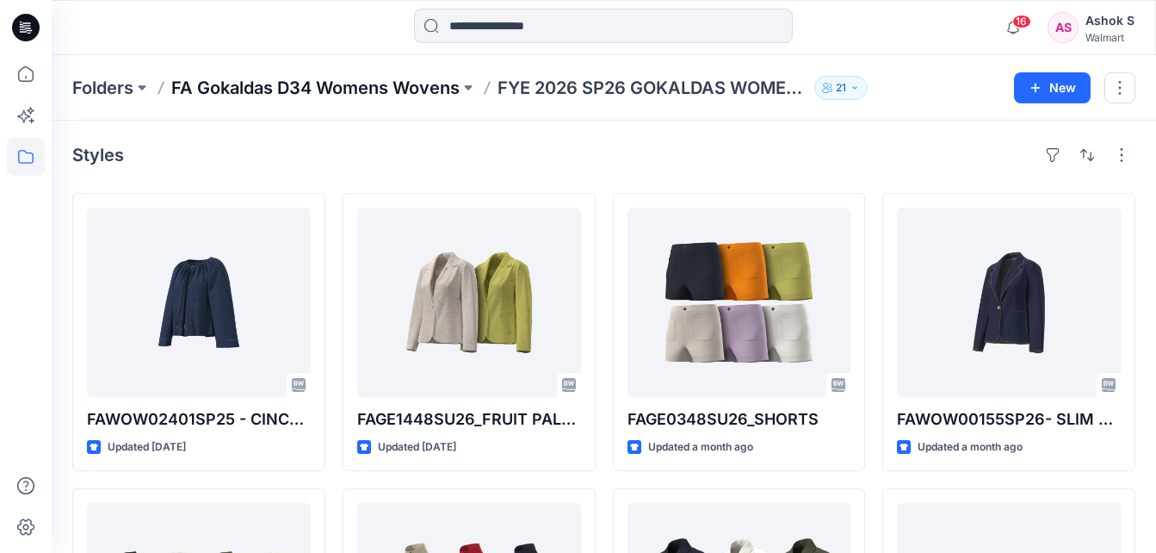
click at [403, 92] on p "FA Gokaldas D34 Womens Wovens" at bounding box center [315, 88] width 288 height 24
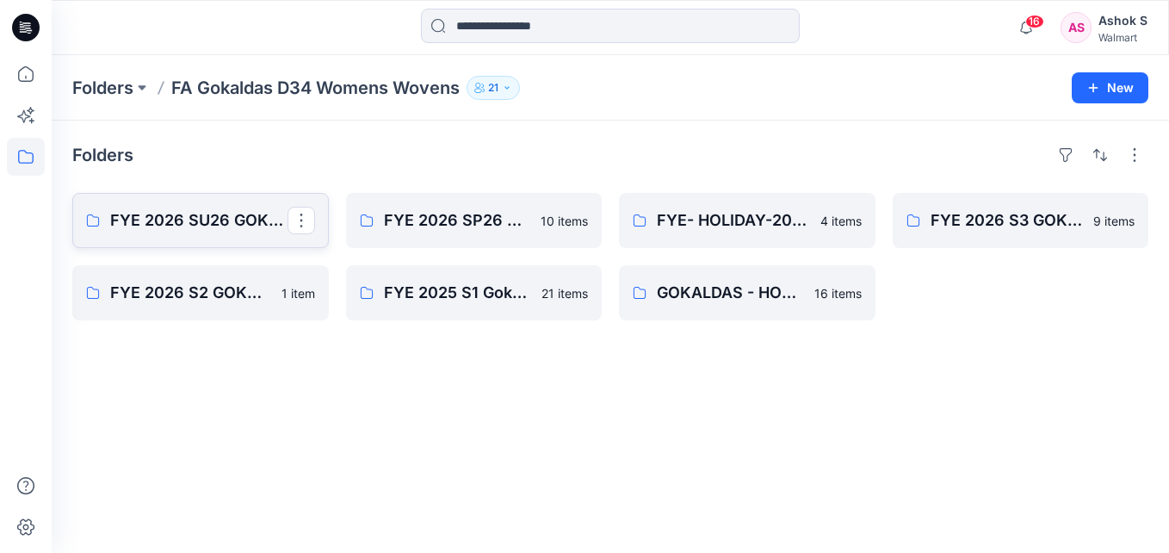
click at [204, 223] on p "FYE 2026 SU26 GOKALDAS WOMENS WOVEN" at bounding box center [198, 220] width 177 height 24
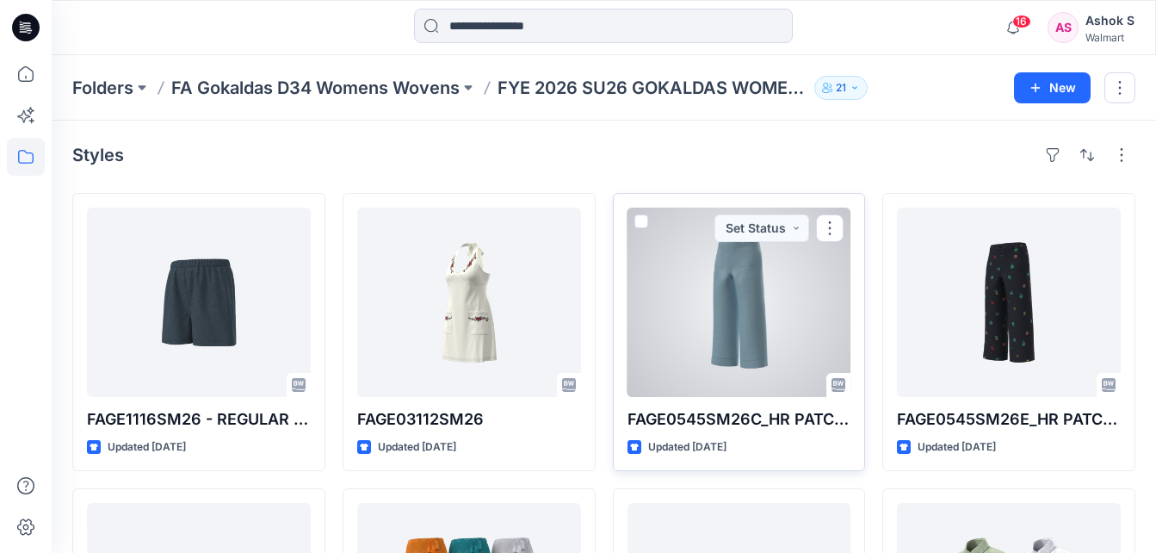
click at [759, 315] on div at bounding box center [740, 301] width 224 height 189
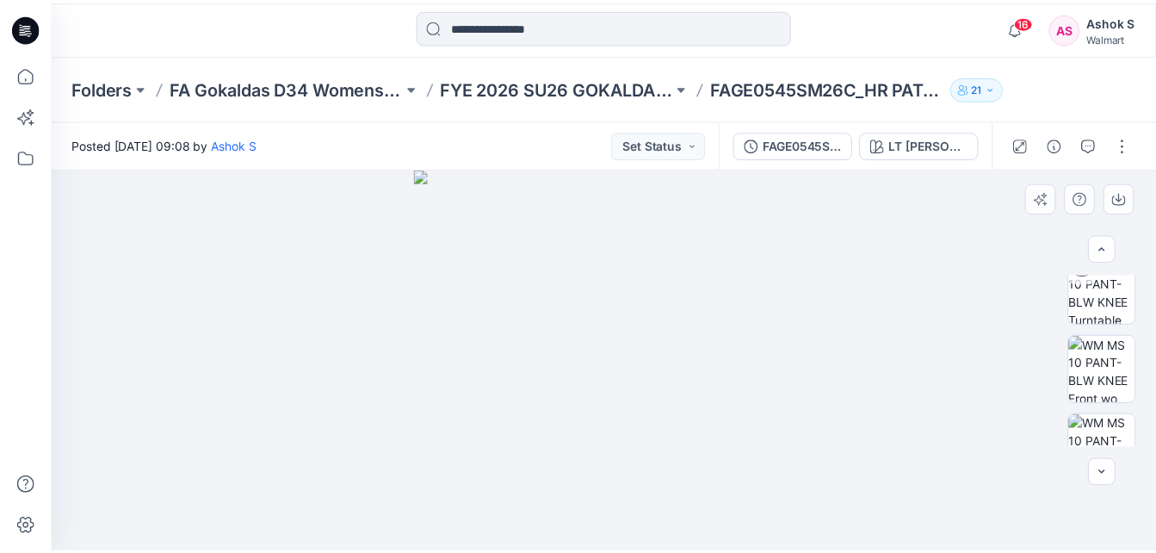
scroll to position [103, 0]
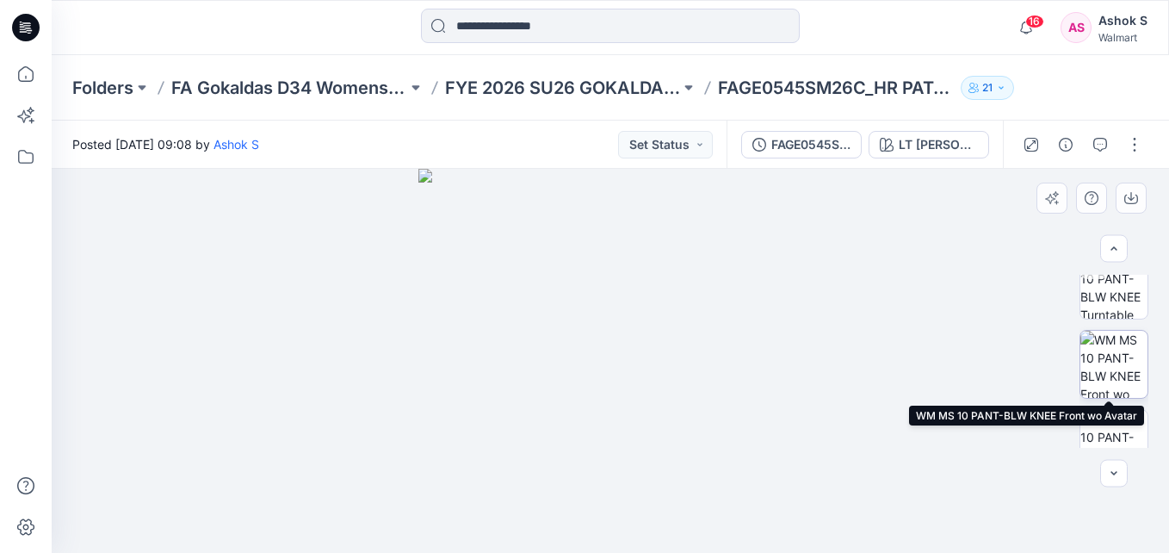
click at [1095, 344] on img at bounding box center [1114, 364] width 67 height 67
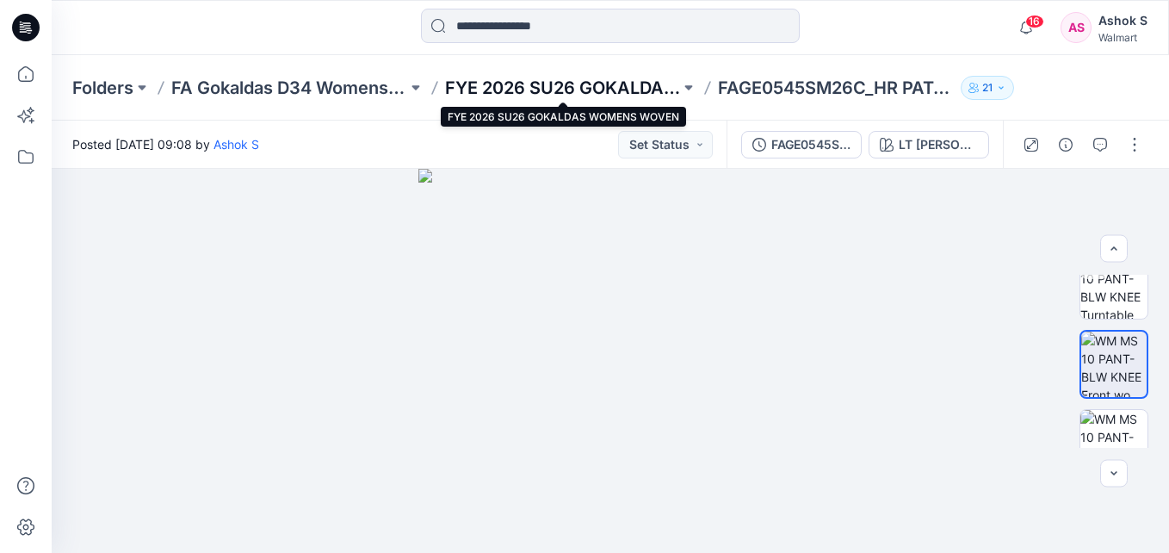
click at [542, 87] on p "FYE 2026 SU26 GOKALDAS WOMENS WOVEN" at bounding box center [563, 88] width 236 height 24
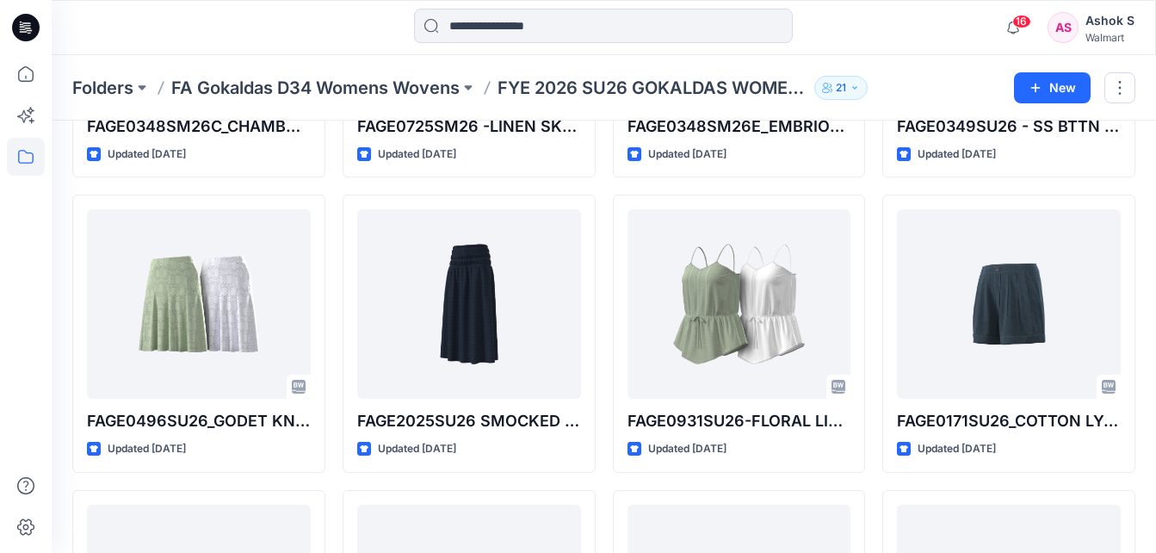
scroll to position [620, 0]
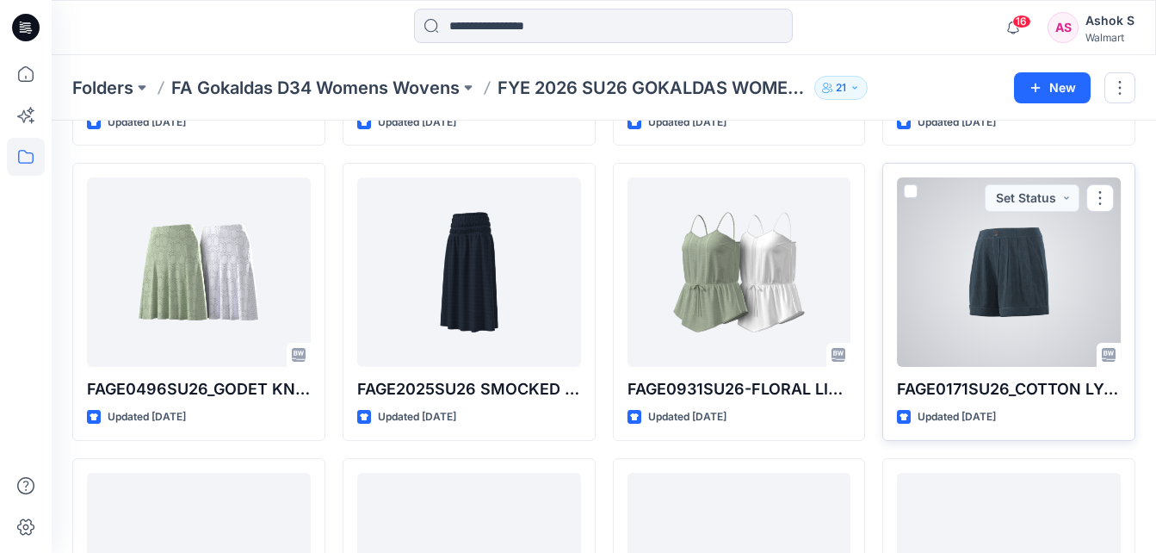
click at [1004, 273] on div at bounding box center [1009, 271] width 224 height 189
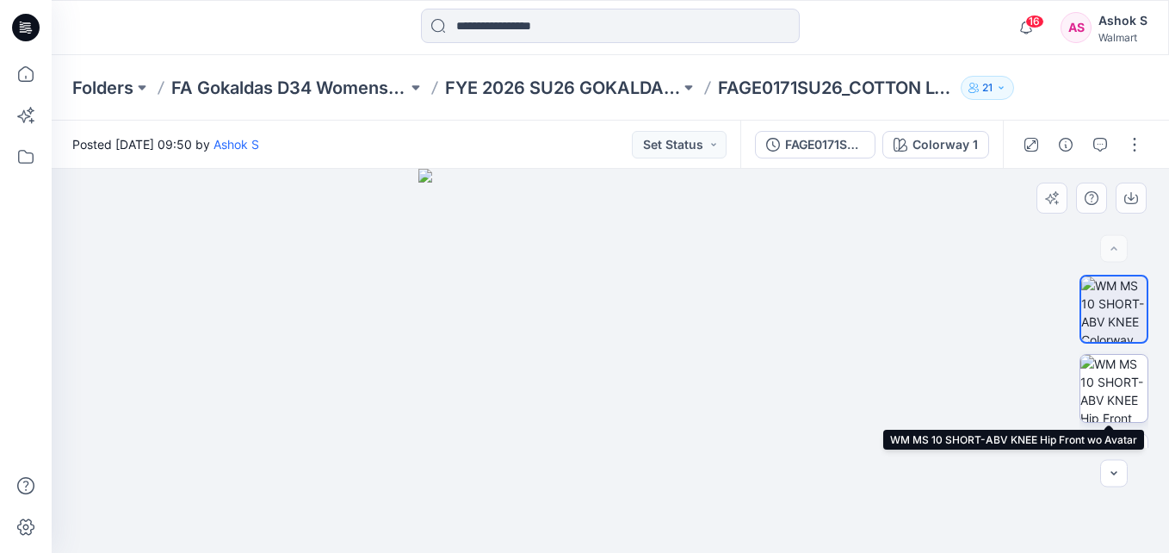
click at [1116, 381] on img at bounding box center [1114, 388] width 67 height 67
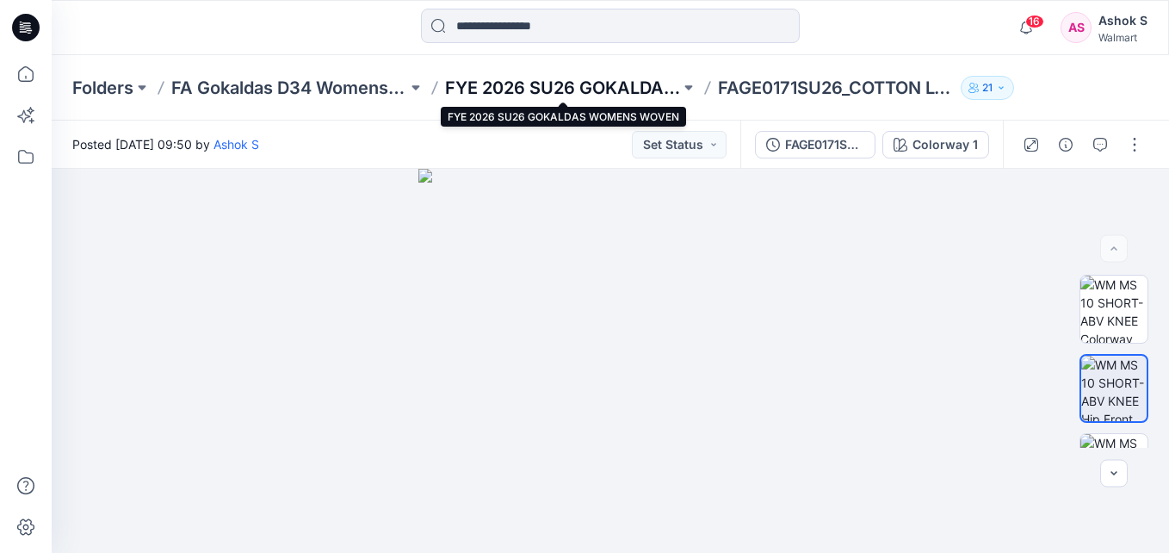
click at [607, 81] on p "FYE 2026 SU26 GOKALDAS WOMENS WOVEN" at bounding box center [563, 88] width 236 height 24
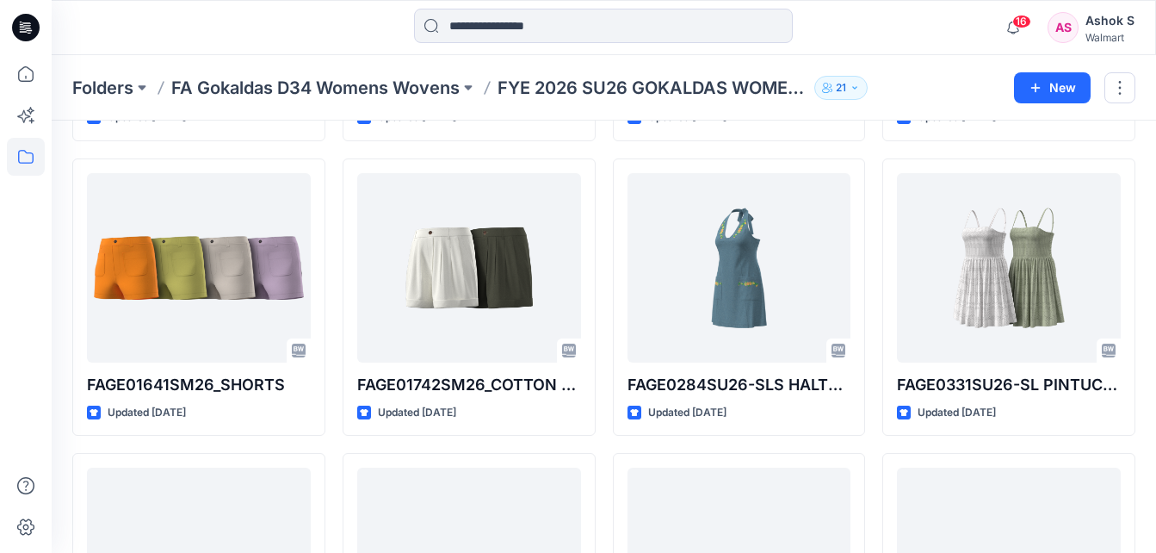
scroll to position [930, 0]
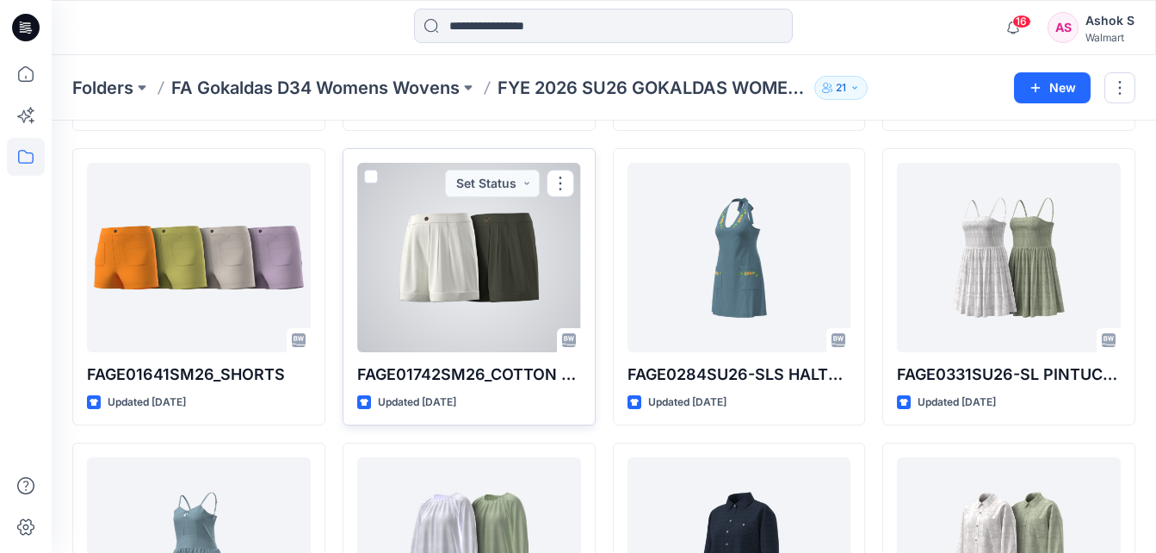
click at [475, 224] on div at bounding box center [469, 257] width 224 height 189
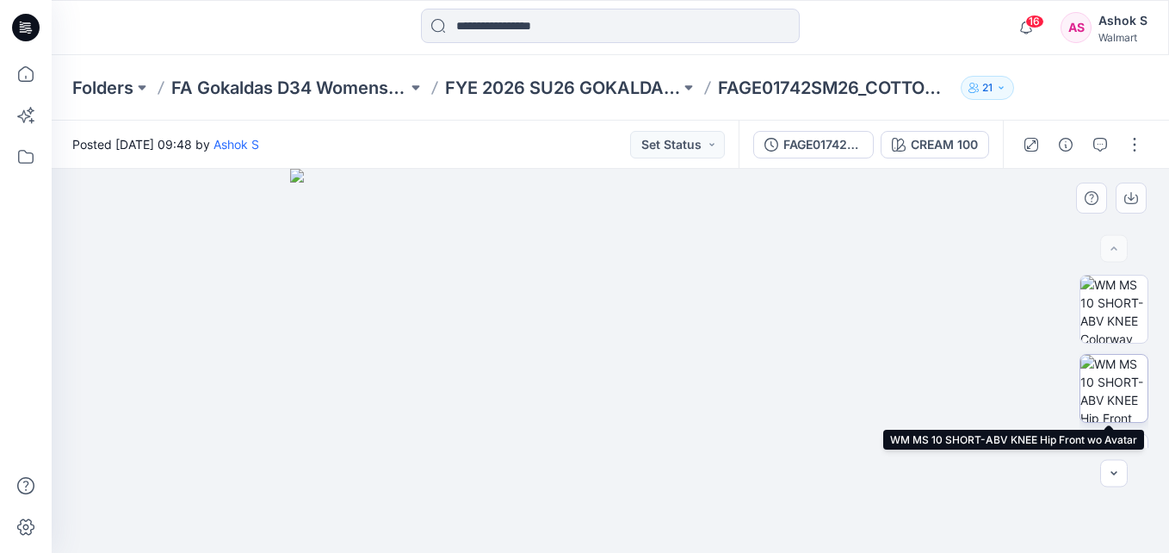
click at [1125, 381] on img at bounding box center [1114, 388] width 67 height 67
